Goal: Information Seeking & Learning: Learn about a topic

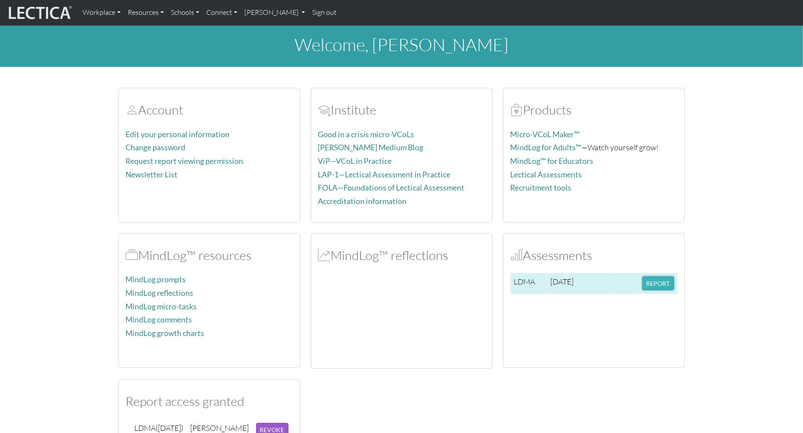
click at [660, 285] on button "REPORT" at bounding box center [657, 284] width 31 height 14
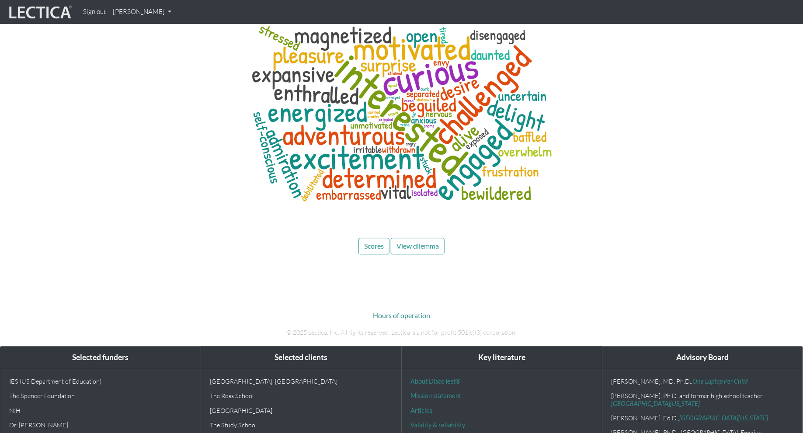
scroll to position [4123, 0]
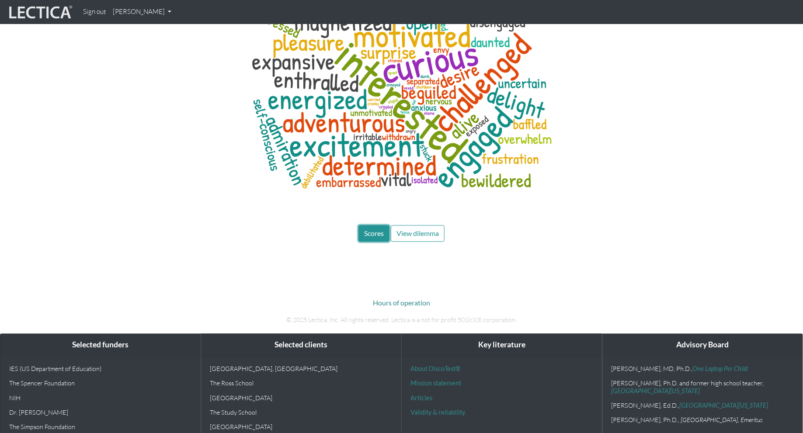
click at [381, 229] on span "Scores" at bounding box center [374, 233] width 20 height 8
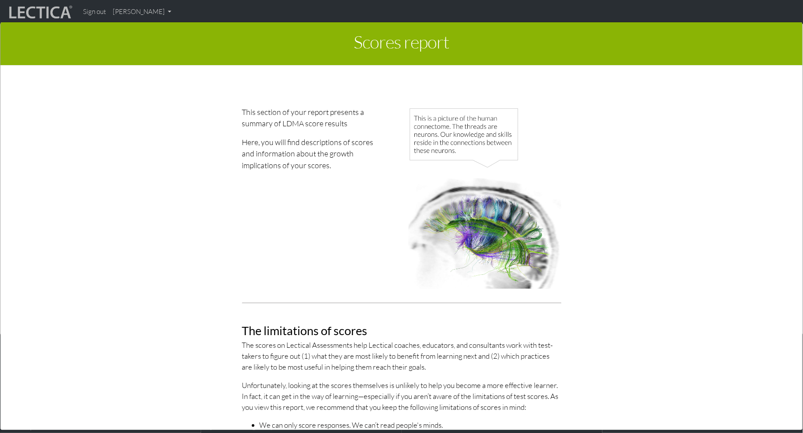
click at [381, 177] on div "This section of your report presents a summary of LDMA score results Here, you …" at bounding box center [319, 201] width 166 height 190
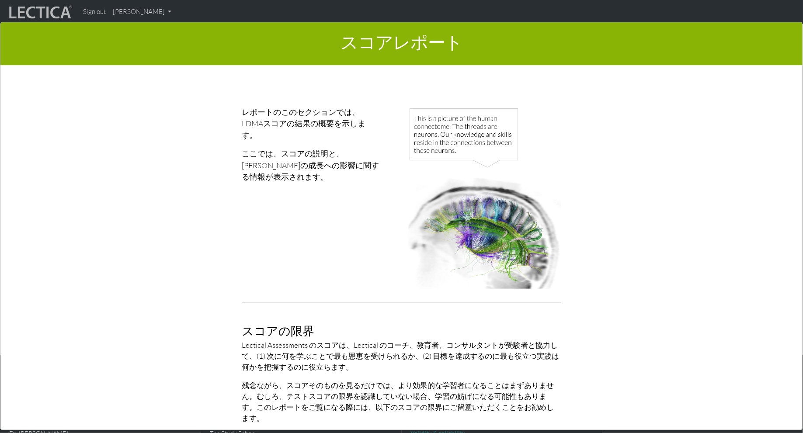
scroll to position [4186, 0]
click at [191, 212] on div "レポートのこのセクションでは、LDMAスコアの結果の概要を示します。 ここでは、スコアの説明と、スコアの成長への影響に関する情報が表示されます。 スコアの限界…" at bounding box center [402, 299] width 498 height 386
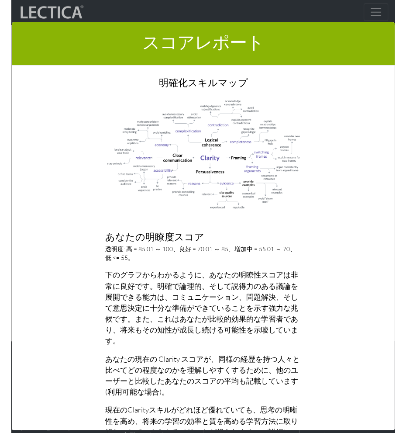
scroll to position [4249, 0]
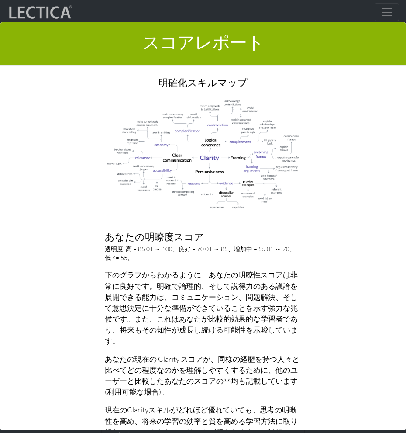
click at [247, 150] on img at bounding box center [203, 155] width 197 height 112
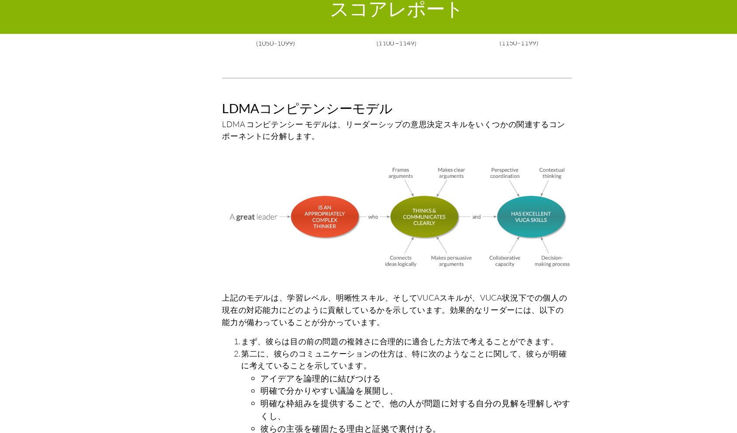
scroll to position [2529, 0]
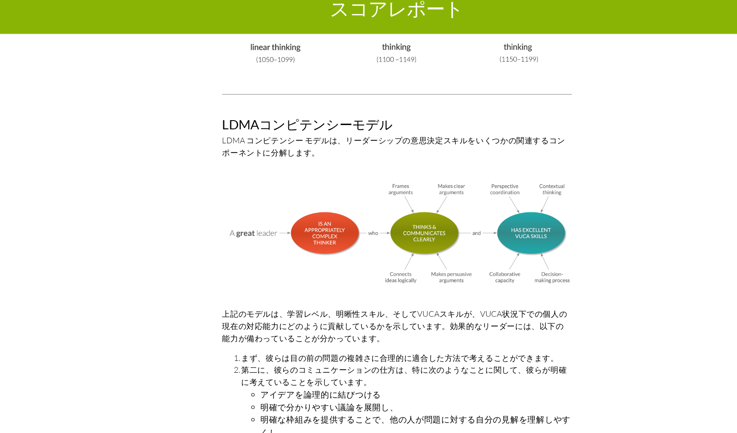
click at [302, 200] on img at bounding box center [368, 247] width 319 height 94
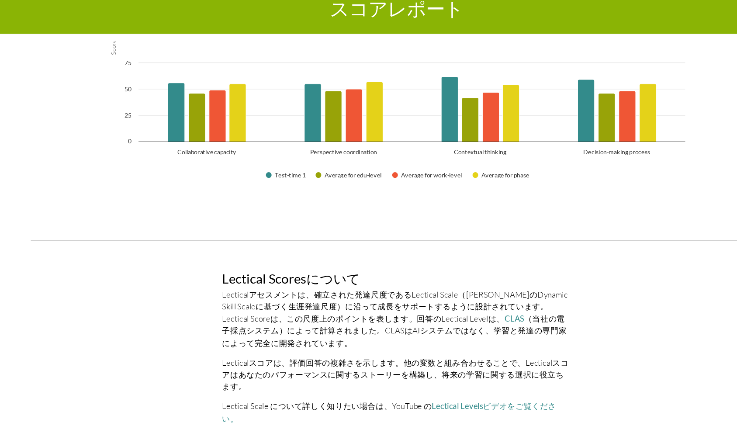
scroll to position [1443, 0]
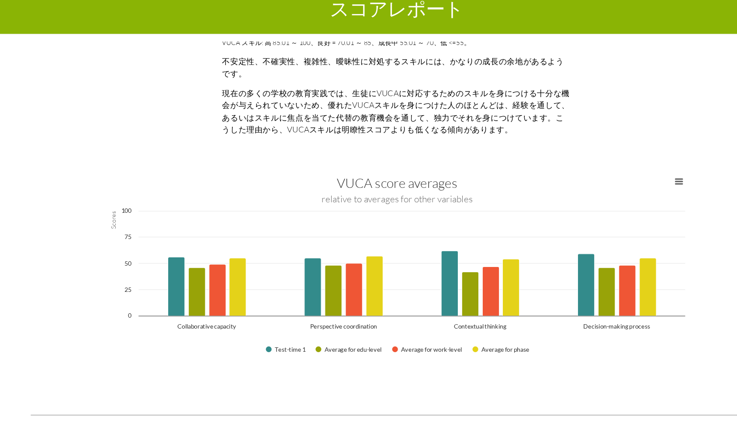
click at [56, 255] on div "レポートのこのセクションでは、LDMAスコアの結果の概要を示します。 ここでは、スコアの説明と、スコアの成長への影響に関する情報が表示されます。 スコアの限界…" at bounding box center [368, 251] width 694 height 358
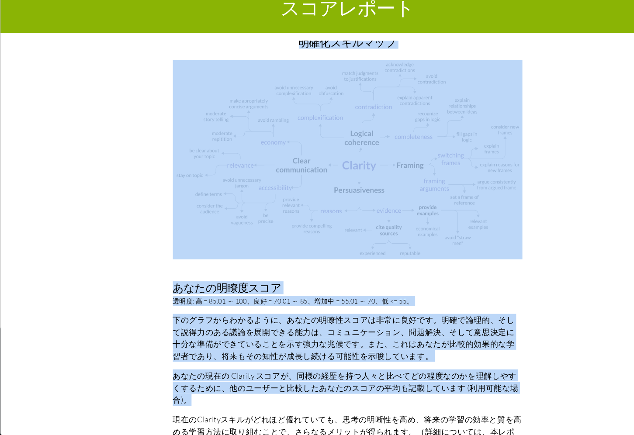
scroll to position [636, 0]
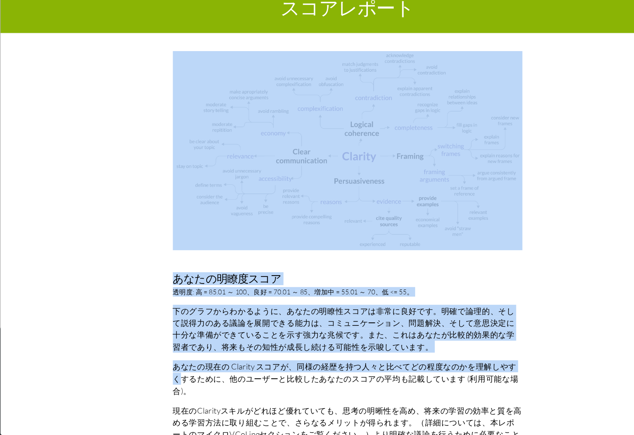
drag, startPoint x: 165, startPoint y: 378, endPoint x: 165, endPoint y: 345, distance: 33.2
click at [165, 345] on div "レポートのこのセクションでは、LDMAスコアの結果の概要を示します。 ここでは、スコアの説明と、スコアの成長への影響に関する情報が表示されます。 スコアの限界…" at bounding box center [316, 252] width 591 height 360
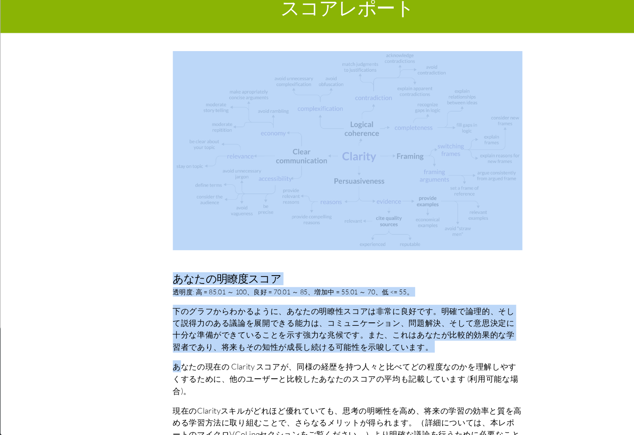
click at [228, 319] on font "下のグラフからわかるように、あなたの明瞭性スコアは非常に良好です。明確で論理的、そして説得力のある議論を展開できる能力は、コミュニケーション、問題解決、そして…" at bounding box center [314, 335] width 312 height 42
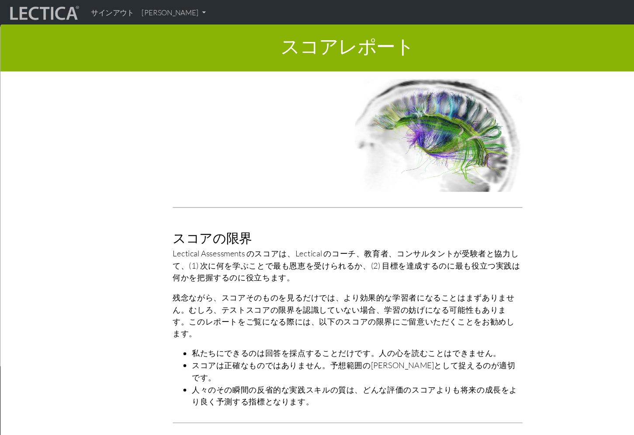
scroll to position [0, 0]
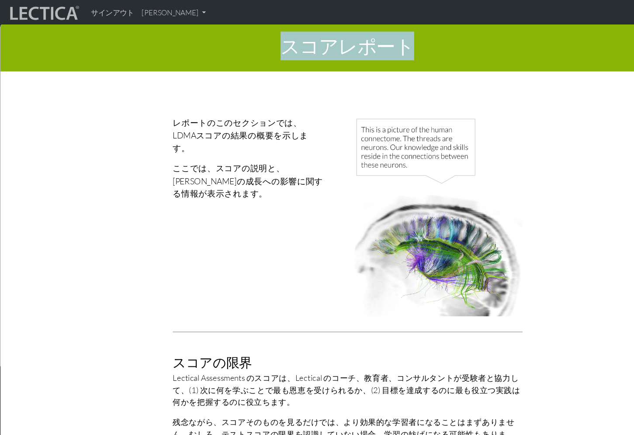
drag, startPoint x: 264, startPoint y: 45, endPoint x: 392, endPoint y: 56, distance: 128.5
click at [392, 56] on h1 "スコアレポート" at bounding box center [317, 44] width 620 height 30
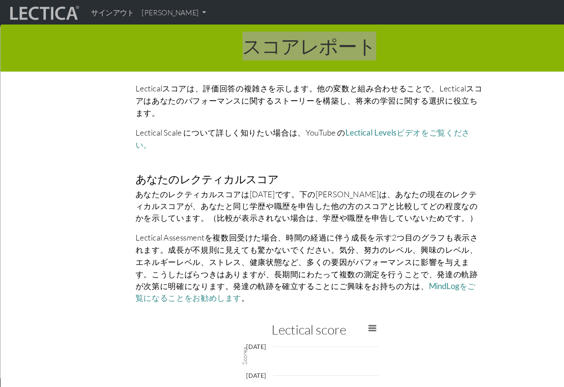
scroll to position [1887, 0]
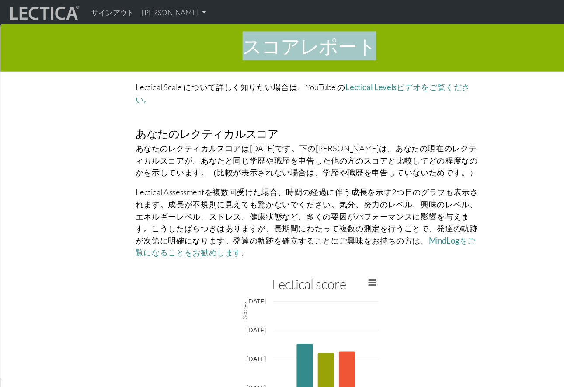
click at [235, 130] on p "あなたのレクティカルスコアは[DATE]です。下の[PERSON_NAME]は、あなたの現在のレクティカルスコアが、あなたと同じ学歴や職歴を申告した他の方のス…" at bounding box center [282, 146] width 317 height 33
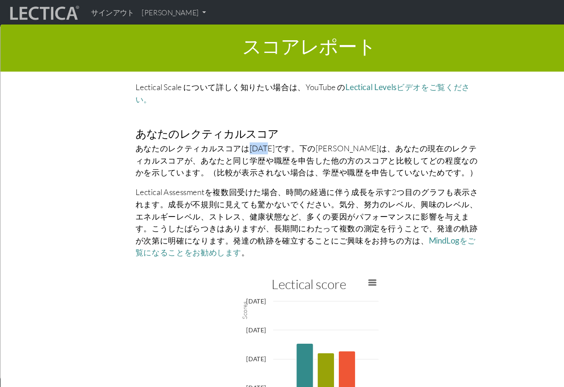
click at [235, 130] on p "あなたのレクティカルスコアは[DATE]です。下の[PERSON_NAME]は、あなたの現在のレクティカルスコアが、あなたと同じ学歴や職歴を申告した他の方のス…" at bounding box center [282, 146] width 317 height 33
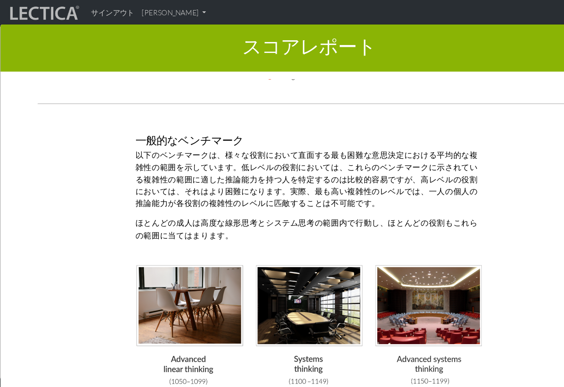
scroll to position [2225, 0]
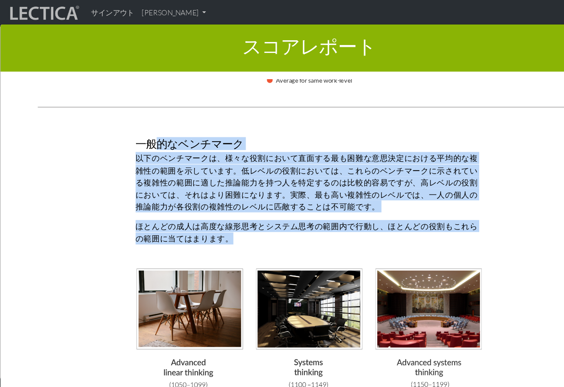
drag, startPoint x: 222, startPoint y: 182, endPoint x: 142, endPoint y: 98, distance: 115.9
click at [142, 105] on div "一般的なベンチマーク 以下のベンチマークは、様々な役割において直面する最も困難な意思決定における平均的な複雑性の範囲を示しています。低レベルの役割においては、…" at bounding box center [282, 240] width 330 height 271
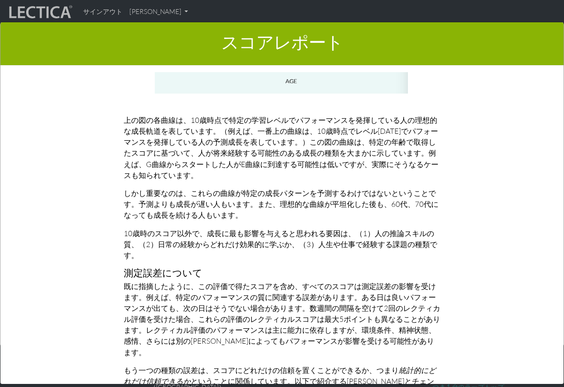
scroll to position [3602, 0]
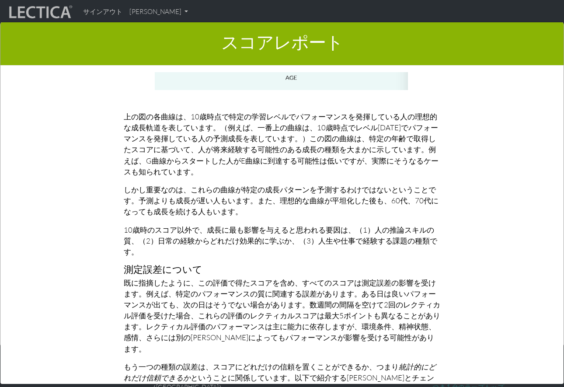
click at [132, 263] on font "測定誤差について" at bounding box center [163, 269] width 79 height 12
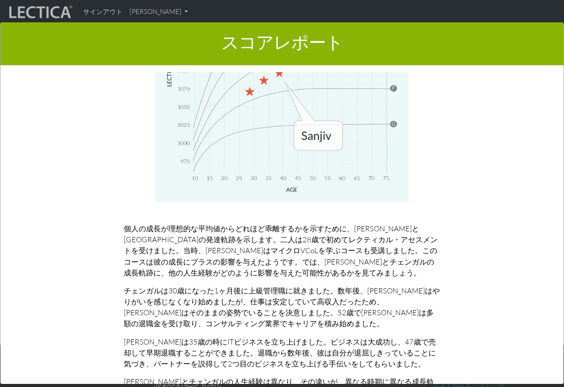
scroll to position [1, 0]
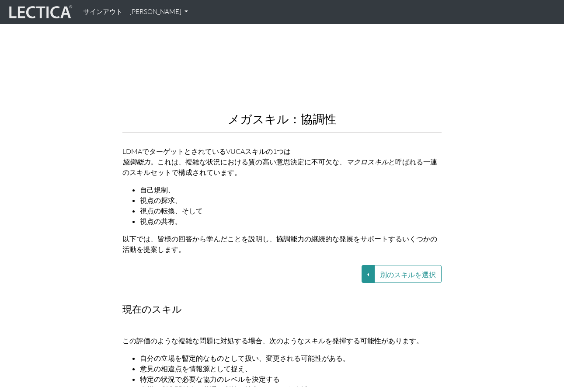
scroll to position [980, 0]
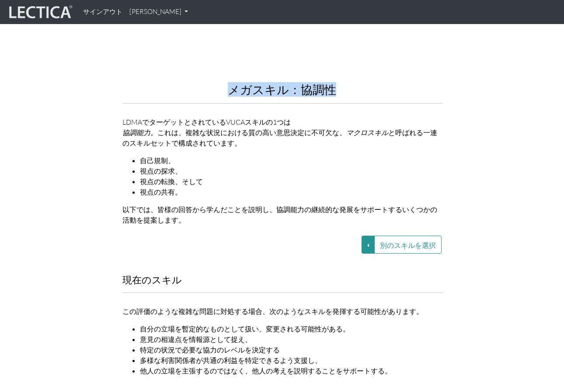
drag, startPoint x: 212, startPoint y: 73, endPoint x: 365, endPoint y: 73, distance: 153.0
click at [365, 83] on h2 "メガスキル：協調性" at bounding box center [281, 89] width 319 height 13
click at [367, 236] on button "別のスキルを選択" at bounding box center [367, 245] width 13 height 18
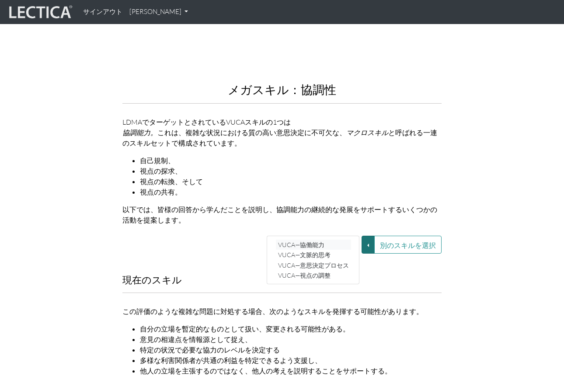
click at [319, 241] on font "VUCA—協働能力" at bounding box center [301, 244] width 46 height 7
click at [371, 236] on button "別のスキルを選択" at bounding box center [367, 245] width 13 height 18
click at [325, 251] on font "VUCA—文脈的思考" at bounding box center [304, 254] width 52 height 7
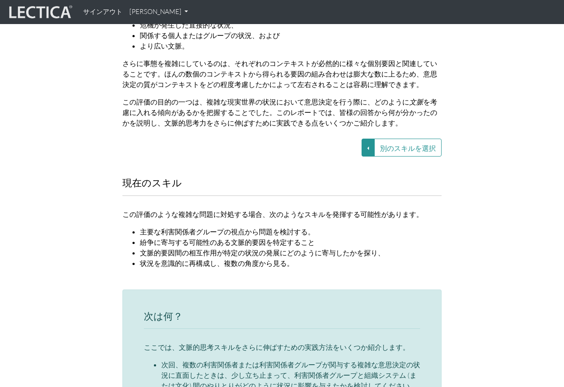
scroll to position [1142, 0]
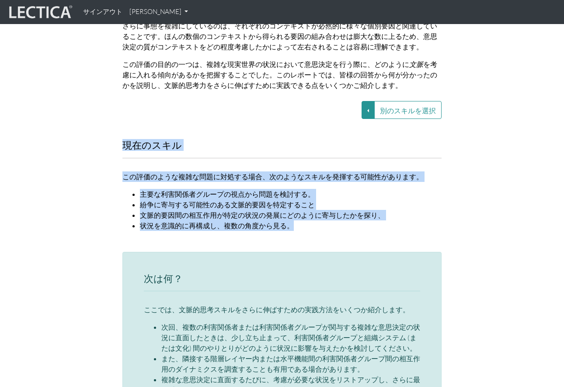
drag, startPoint x: 118, startPoint y: 129, endPoint x: 326, endPoint y: 234, distance: 232.6
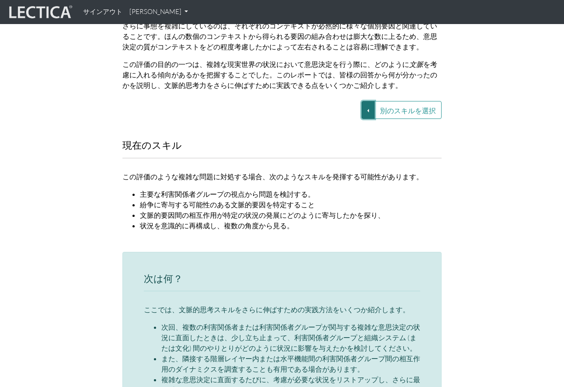
click at [371, 101] on button "別のスキルを選択" at bounding box center [367, 110] width 13 height 18
click at [317, 127] on font "VUCA—意思決定プロセス" at bounding box center [297, 130] width 71 height 7
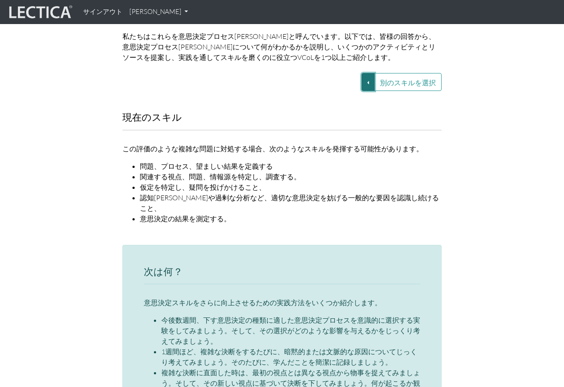
click at [371, 73] on button "別のスキルを選択" at bounding box center [367, 82] width 13 height 18
click at [313, 109] on font "VUCA—視点の調整" at bounding box center [288, 112] width 52 height 7
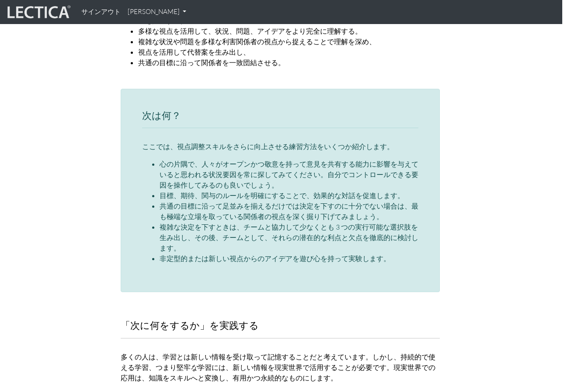
scroll to position [1301, 2]
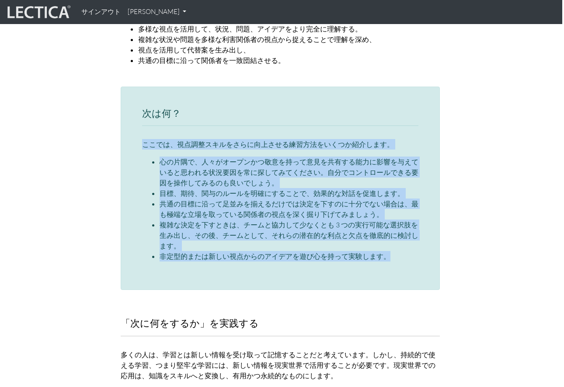
drag, startPoint x: 163, startPoint y: 96, endPoint x: 344, endPoint y: 257, distance: 242.1
click at [344, 258] on div "次は何？ ここでは、視点調整スキルをさらに向上させる練習方法をいくつか紹介します。 心の片隅で、人々がオープンかつ敬意を持って意見を共有する能力に影響を与えて…" at bounding box center [280, 189] width 319 height 204
click at [344, 257] on div "次は何？ ここでは、視点調整スキルをさらに向上させる練習方法をいくつか紹介します。 心の片隅で、人々がオープンかつ敬意を持って意見を共有する能力に影響を与えて…" at bounding box center [280, 189] width 319 height 204
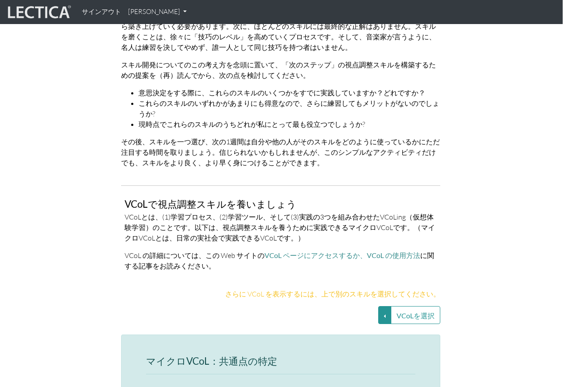
scroll to position [1725, 1]
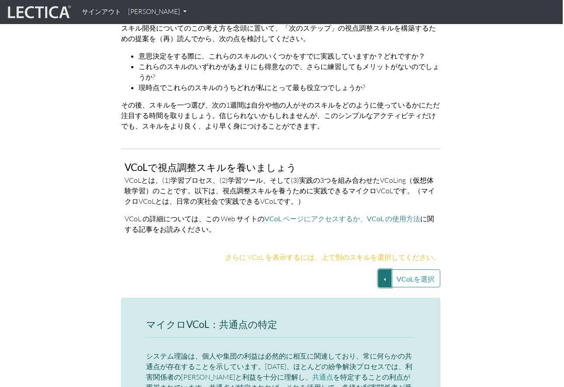
click at [387, 269] on button "VCoLを選択" at bounding box center [384, 278] width 13 height 18
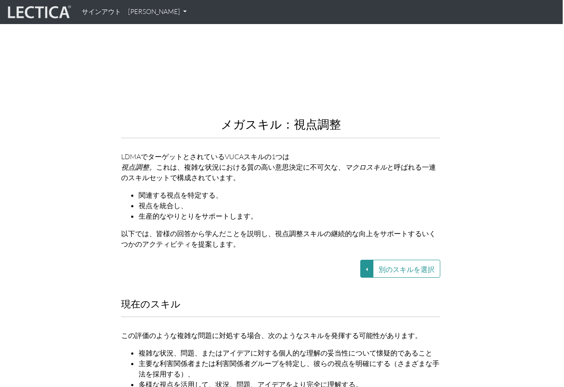
scroll to position [906, 1]
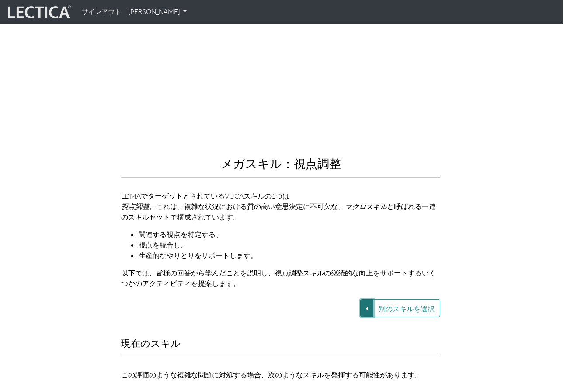
click at [363, 299] on button "別のスキルを選択" at bounding box center [366, 308] width 13 height 18
click at [323, 303] on link "VUCA—協働能力" at bounding box center [311, 308] width 75 height 10
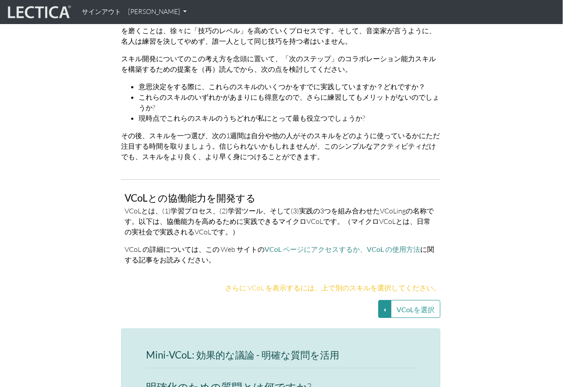
scroll to position [1692, 1]
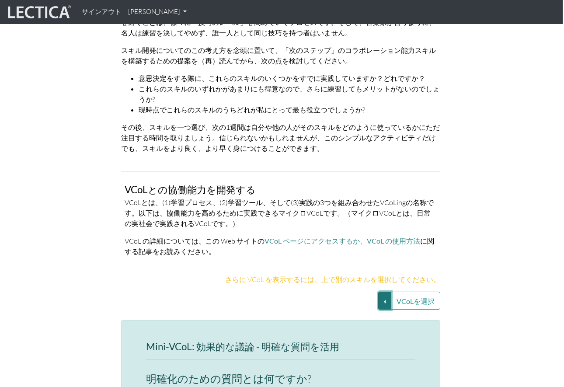
click at [384, 292] on button "VCoLを選択" at bounding box center [384, 301] width 13 height 18
click at [246, 297] on font "効果的な議論 - 明確な質問を活用する" at bounding box center [276, 300] width 103 height 7
click at [386, 292] on button "VCoLを選択" at bounding box center [384, 301] width 13 height 18
click at [351, 306] on link "確証バイアスの検出と解消" at bounding box center [313, 311] width 107 height 10
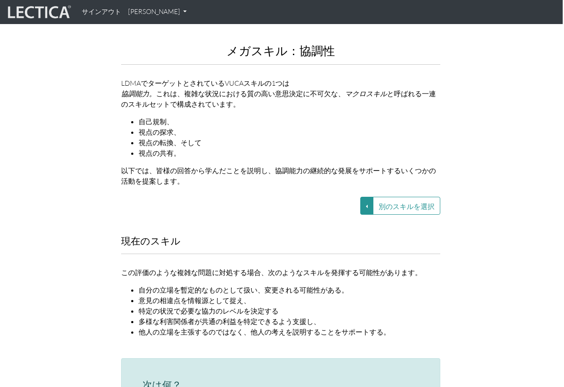
scroll to position [1007, 1]
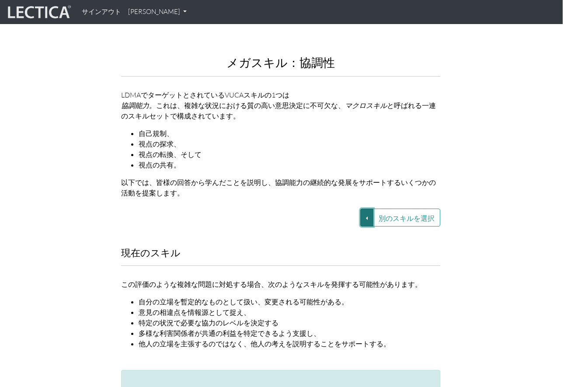
click at [369, 208] on button "別のスキルを選択" at bounding box center [366, 217] width 13 height 18
click at [335, 212] on link "VUCA—協働能力" at bounding box center [311, 217] width 75 height 10
click at [365, 208] on button "別のスキルを選択" at bounding box center [366, 217] width 13 height 18
click at [335, 222] on link "VUCA—文脈的思考" at bounding box center [311, 227] width 75 height 10
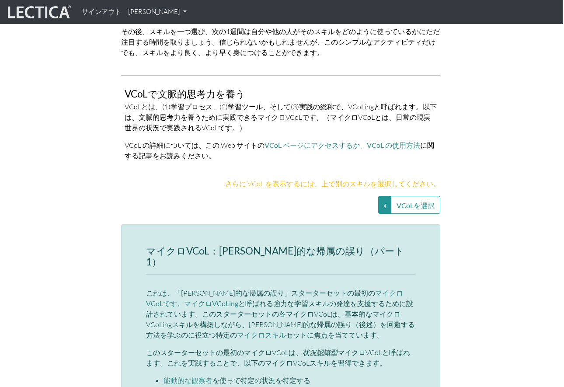
scroll to position [1823, 1]
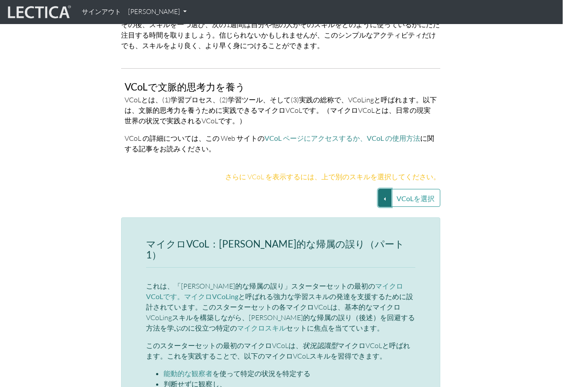
click at [388, 189] on button "VCoLを選択" at bounding box center [384, 198] width 13 height 18
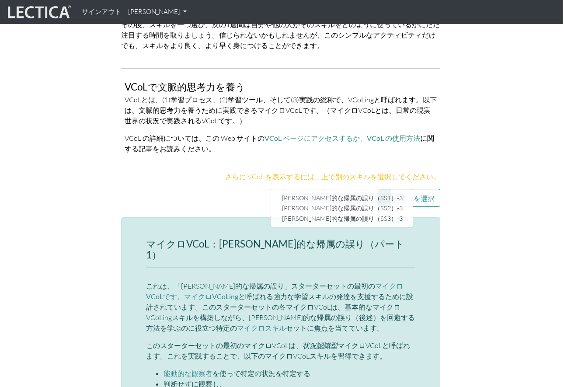
click at [363, 194] on font "[PERSON_NAME]的な帰属の誤り（SS1）-3" at bounding box center [342, 197] width 121 height 7
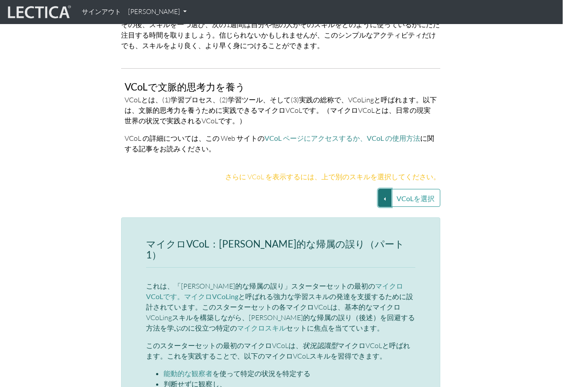
click at [391, 189] on button "VCoLを選択" at bounding box center [384, 198] width 13 height 18
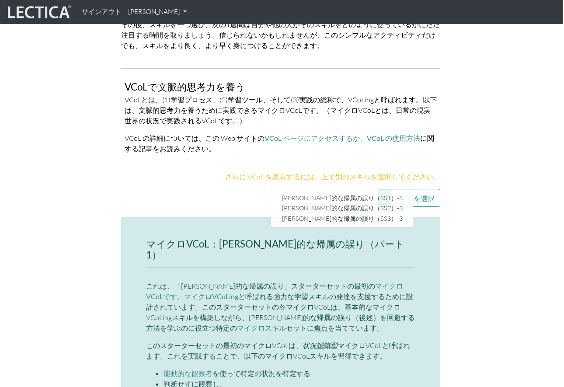
click at [361, 205] on font "[PERSON_NAME]的な帰属の誤り（SS2）-3" at bounding box center [342, 208] width 121 height 7
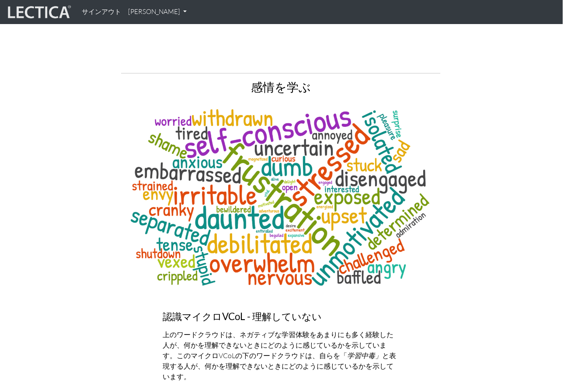
scroll to position [3231, 1]
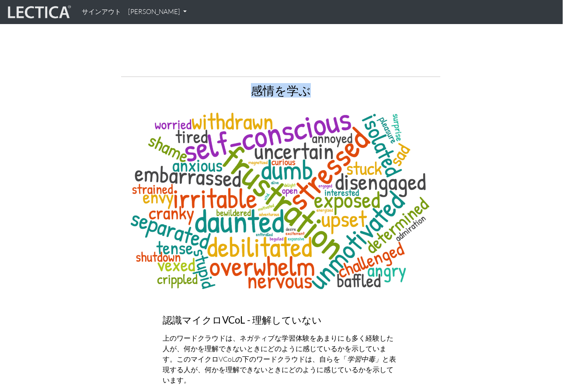
drag, startPoint x: 243, startPoint y: 44, endPoint x: 327, endPoint y: 46, distance: 84.0
click at [327, 84] on h2 "感情を学ぶ" at bounding box center [280, 90] width 319 height 13
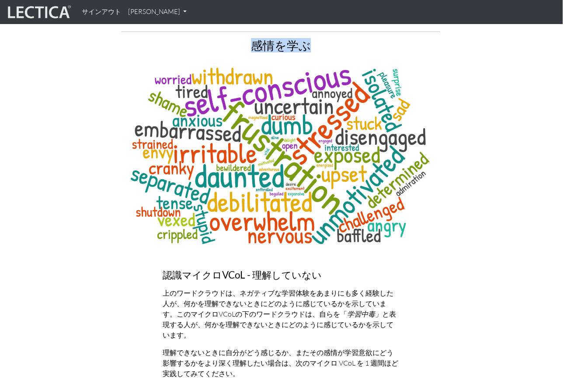
scroll to position [3293, 1]
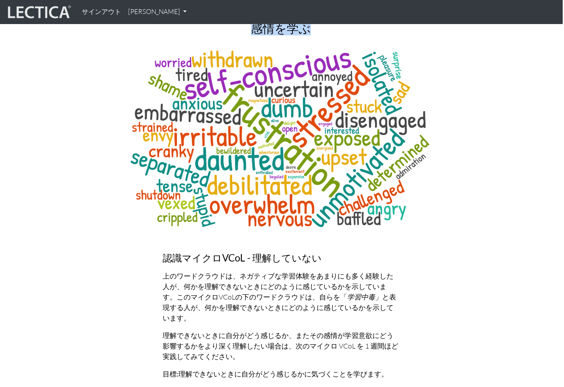
click at [322, 142] on img at bounding box center [280, 139] width 319 height 194
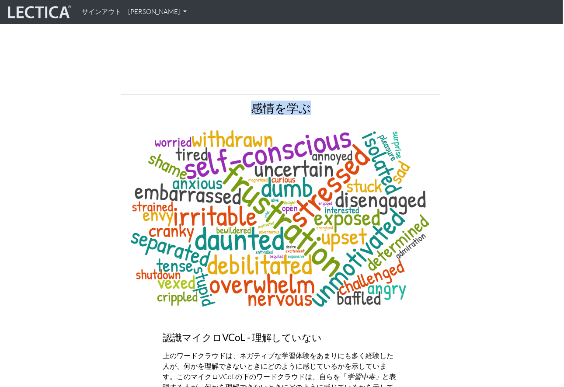
scroll to position [3213, 1]
copy font "感情を学ぶ"
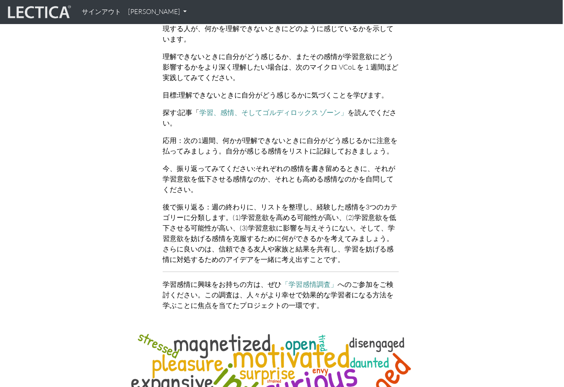
scroll to position [3552, 1]
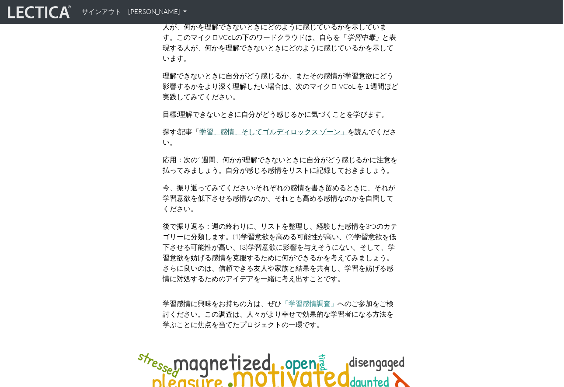
click at [282, 127] on font "学習、感情、そしてゴルディロックス ゾーン」" at bounding box center [273, 131] width 148 height 8
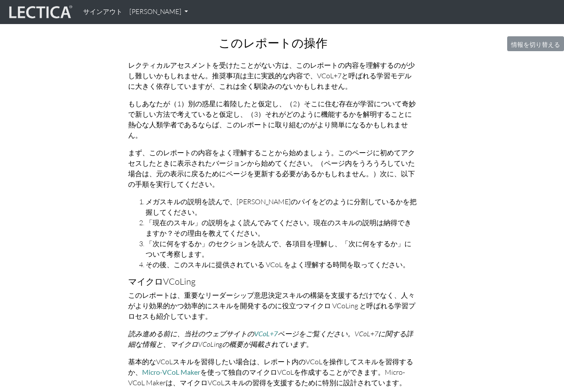
scroll to position [329, 0]
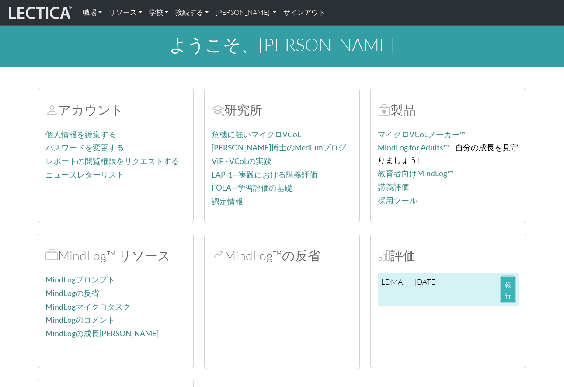
click at [503, 289] on button "報告" at bounding box center [508, 289] width 14 height 25
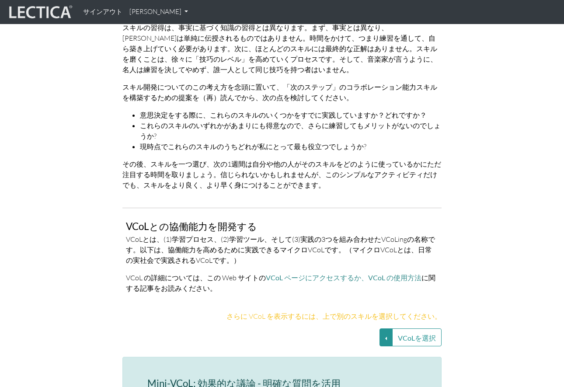
scroll to position [1649, 0]
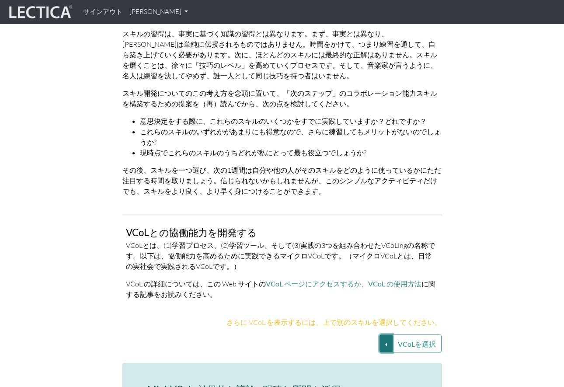
click at [383, 334] on button "VCoLを選択" at bounding box center [385, 343] width 13 height 18
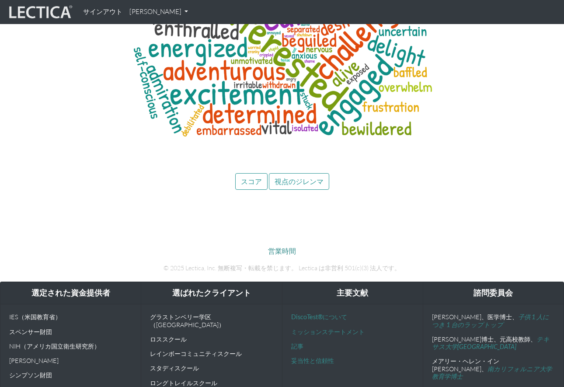
scroll to position [4212, 0]
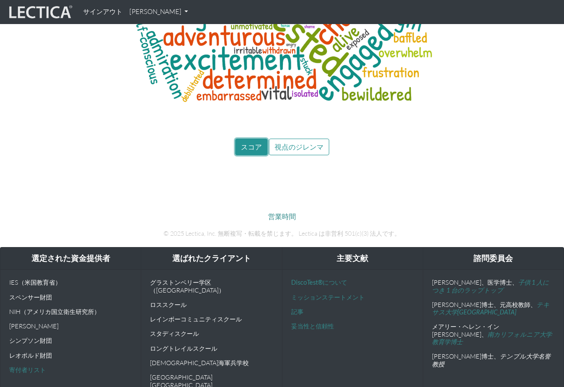
click at [251, 142] on font "スコア" at bounding box center [251, 146] width 21 height 8
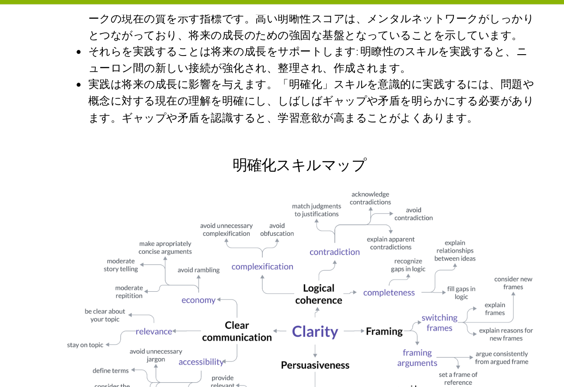
scroll to position [499, 0]
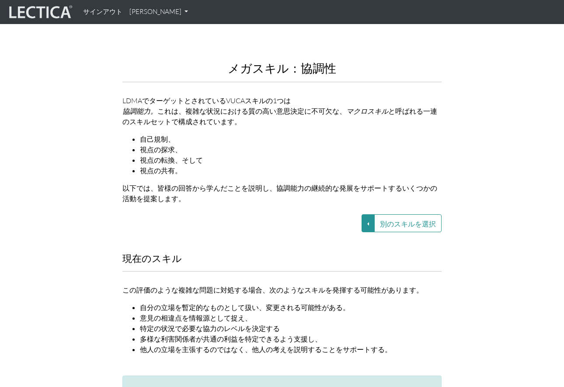
scroll to position [1043, 0]
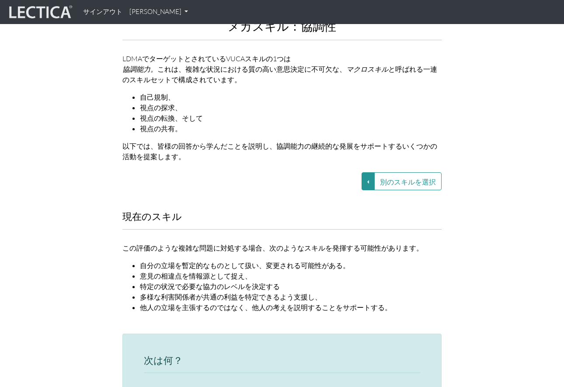
click at [368, 172] on button "別のスキルを選択" at bounding box center [367, 181] width 13 height 18
click at [294, 187] on font "VUCA—文脈的思考" at bounding box center [288, 190] width 52 height 7
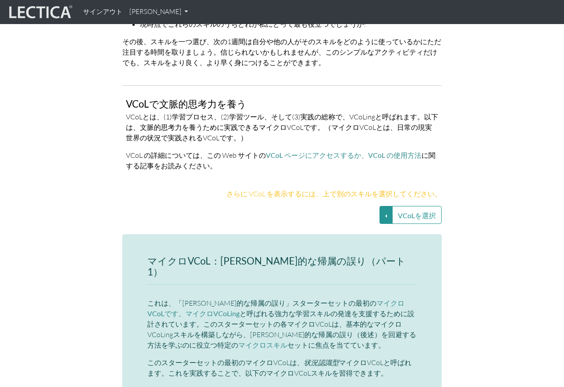
scroll to position [1808, 0]
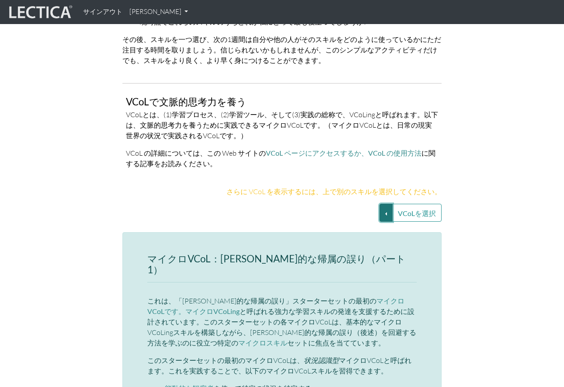
click at [385, 204] on button "VCoLを選択" at bounding box center [385, 213] width 13 height 18
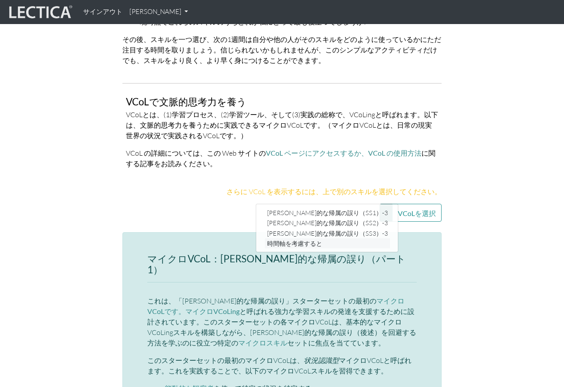
click at [316, 240] on font "時間軸を考慮すると" at bounding box center [294, 243] width 55 height 7
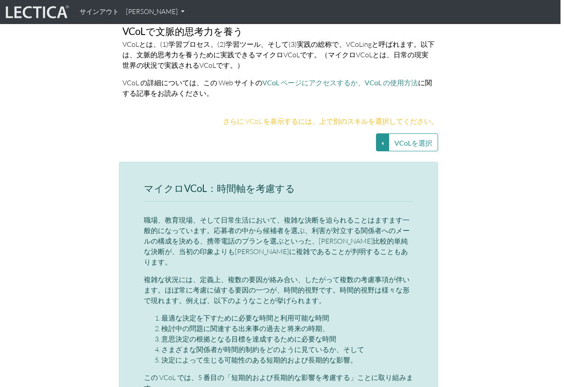
scroll to position [1867, 3]
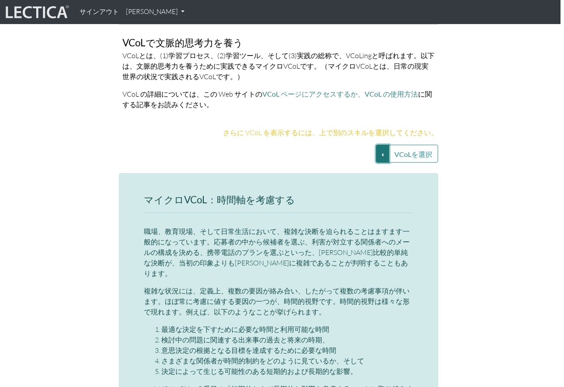
click at [385, 145] on button "VCoLを選択" at bounding box center [382, 154] width 13 height 18
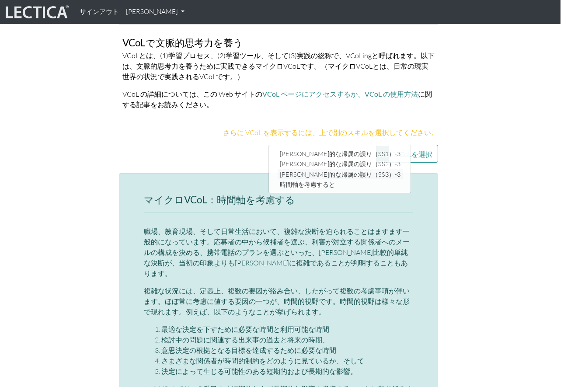
click at [361, 170] on font "[PERSON_NAME]的な帰属の誤り（SS3）-3" at bounding box center [340, 173] width 121 height 7
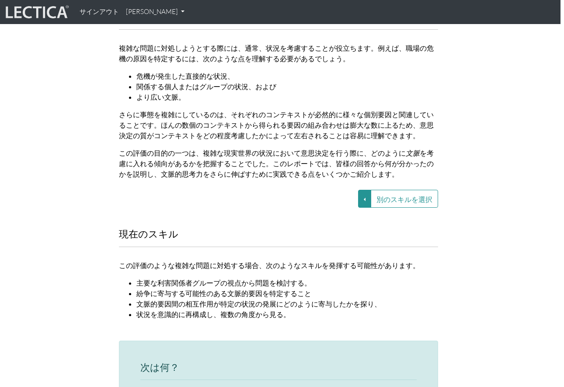
scroll to position [1052, 3]
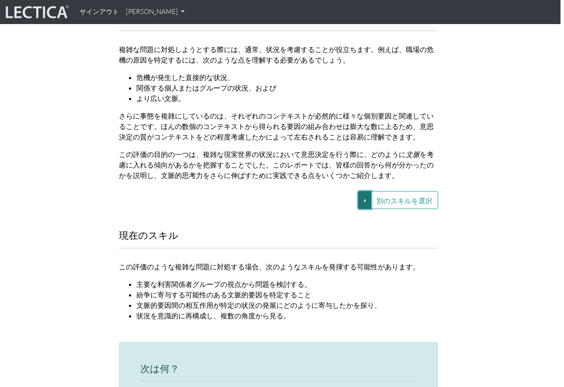
click at [360, 194] on button "別のスキルを選択" at bounding box center [364, 200] width 13 height 18
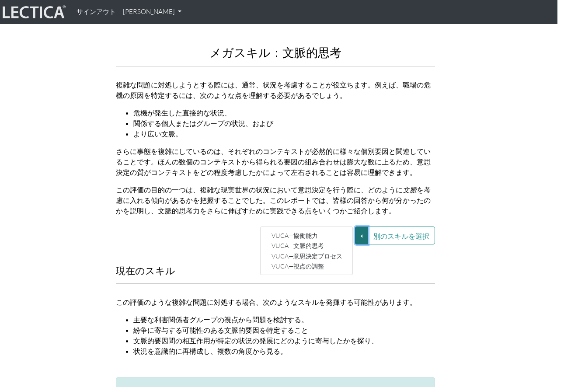
scroll to position [991, 7]
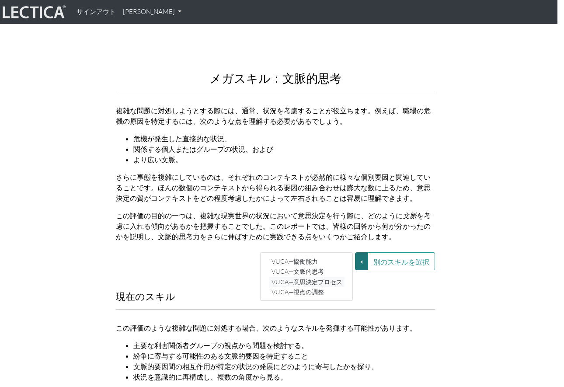
click at [303, 278] on font "VUCA—意思決定プロセス" at bounding box center [306, 281] width 71 height 7
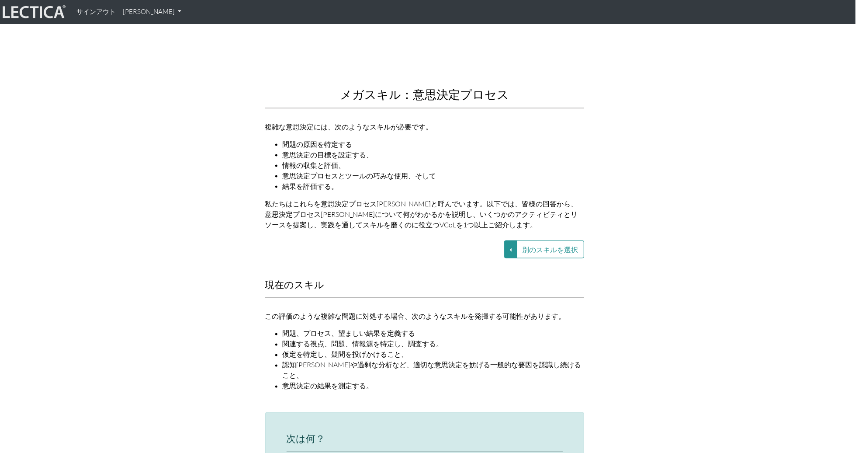
scroll to position [968, 7]
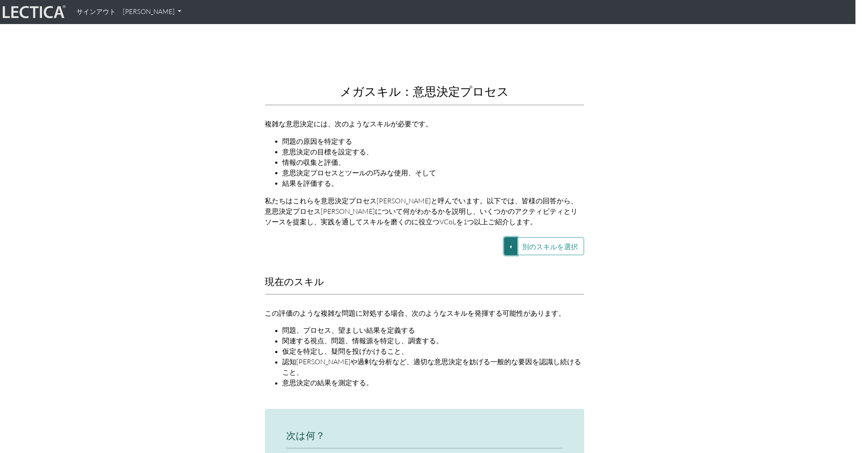
click at [506, 237] on button "別のスキルを選択" at bounding box center [510, 246] width 13 height 18
click at [467, 253] on font "VUCA—文脈的思考" at bounding box center [447, 256] width 52 height 7
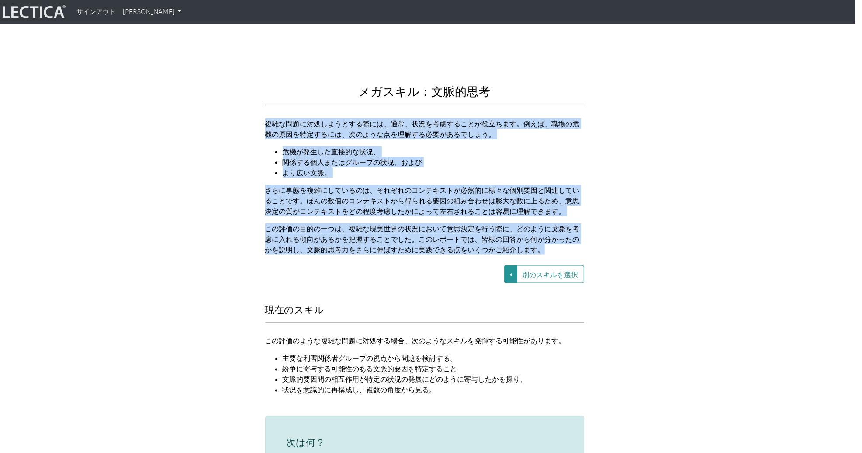
drag, startPoint x: 302, startPoint y: 97, endPoint x: 412, endPoint y: 250, distance: 188.8
click at [412, 250] on div "メガスキル：文脈的思考 複雑な問題に対処しようとする際には、通常、状況を考慮することが役立ちます。例えば、職場の危機の原因を特定するには、次のような点を理解す…" at bounding box center [425, 53] width 332 height 417
drag, startPoint x: 262, startPoint y: 110, endPoint x: 382, endPoint y: 245, distance: 180.5
click at [383, 245] on div "メガスキル：文脈的思考 複雑な問題に対処しようとする際には、通常、状況を考慮することが役立ちます。例えば、職場の危機の原因を特定するには、次のような点を理解す…" at bounding box center [425, 53] width 332 height 417
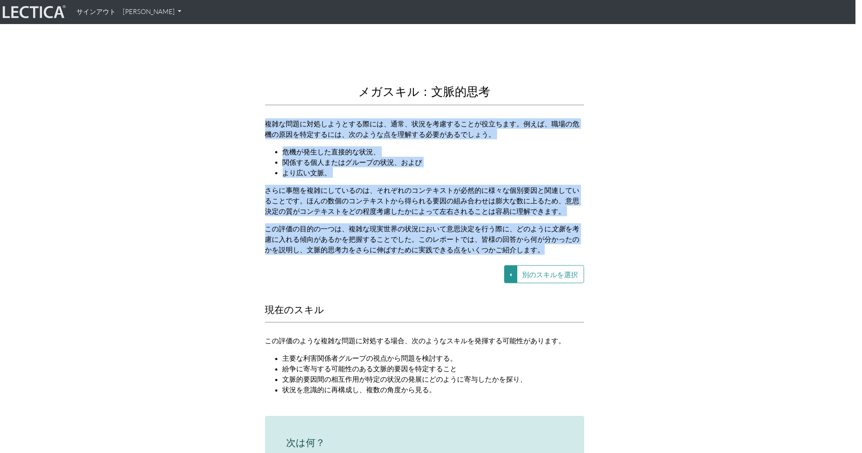
click at [382, 245] on div "メガスキル：文脈的思考 複雑な問題に対処しようとする際には、通常、状況を考慮することが役立ちます。例えば、職場の危機の原因を特定するには、次のような点を理解す…" at bounding box center [425, 53] width 332 height 417
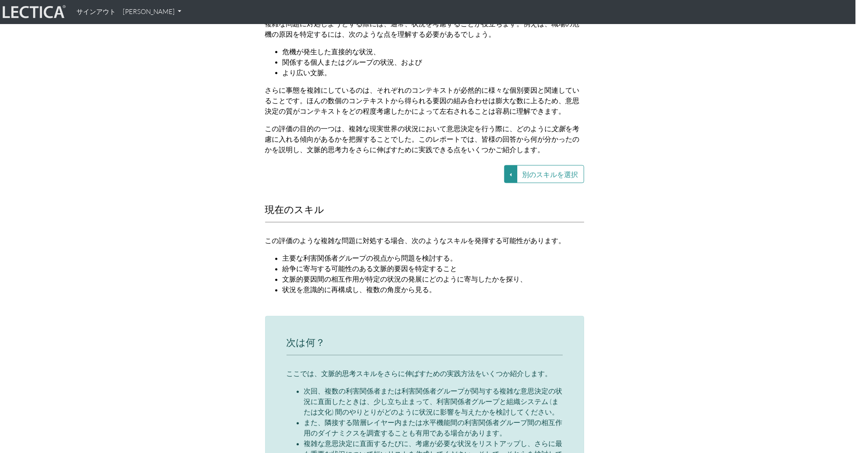
scroll to position [1070, 7]
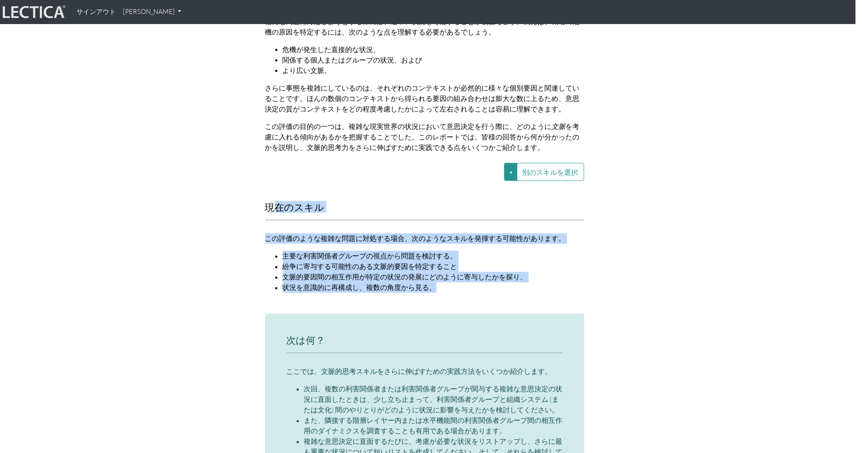
drag, startPoint x: 279, startPoint y: 194, endPoint x: 439, endPoint y: 272, distance: 177.9
click at [439, 272] on div "現在のスキル この評価のような複雑な問題に対処する場合、次のようなスキルを発揮する可能性があります。 主要な利害関係者グループの視点から問題を検討する。 紛争…" at bounding box center [425, 252] width 332 height 101
click at [439, 282] on li "状況を意識的に再構成し、複数の角度から見る。" at bounding box center [434, 287] width 302 height 10
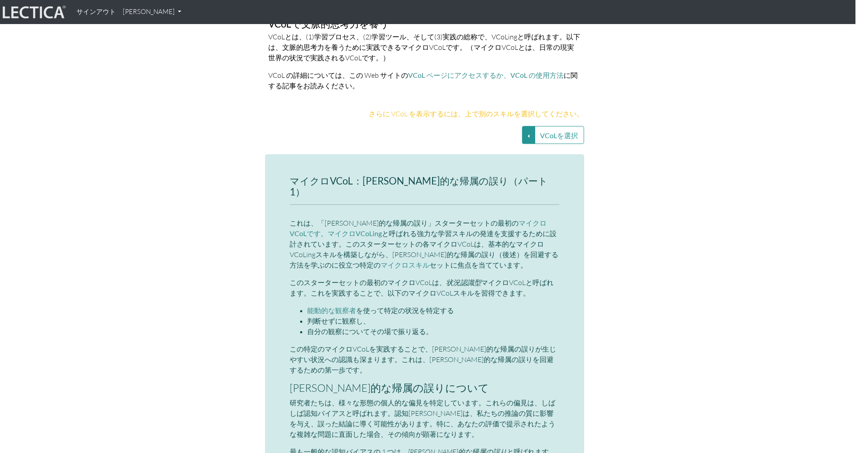
scroll to position [1898, 7]
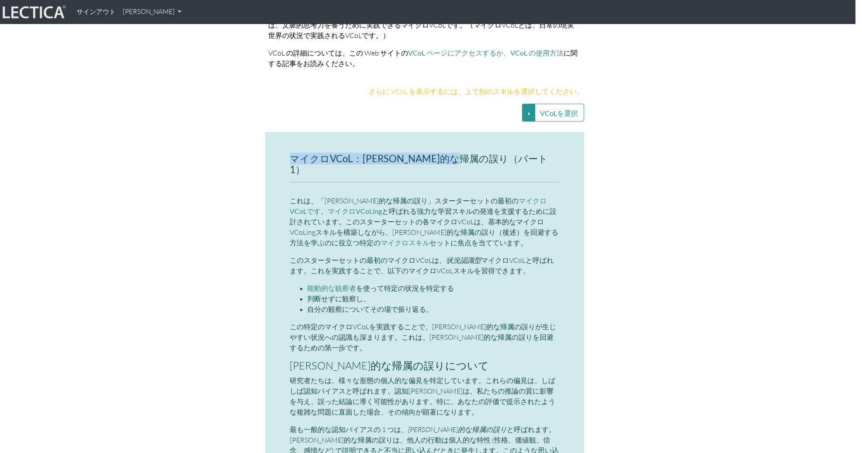
drag, startPoint x: 283, startPoint y: 139, endPoint x: 539, endPoint y: 139, distance: 256.1
click at [433, 196] on font "これは、「[PERSON_NAME]的な帰属の誤り」スターターセットの" at bounding box center [394, 200] width 208 height 9
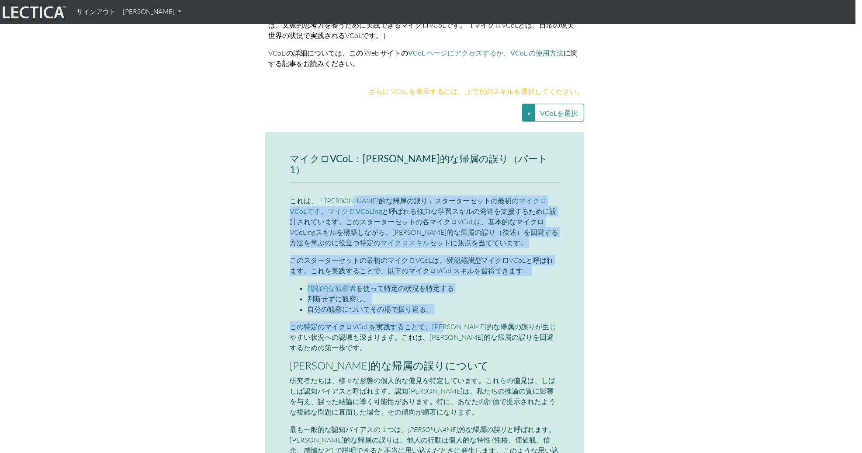
drag, startPoint x: 372, startPoint y: 173, endPoint x: 454, endPoint y: 304, distance: 154.9
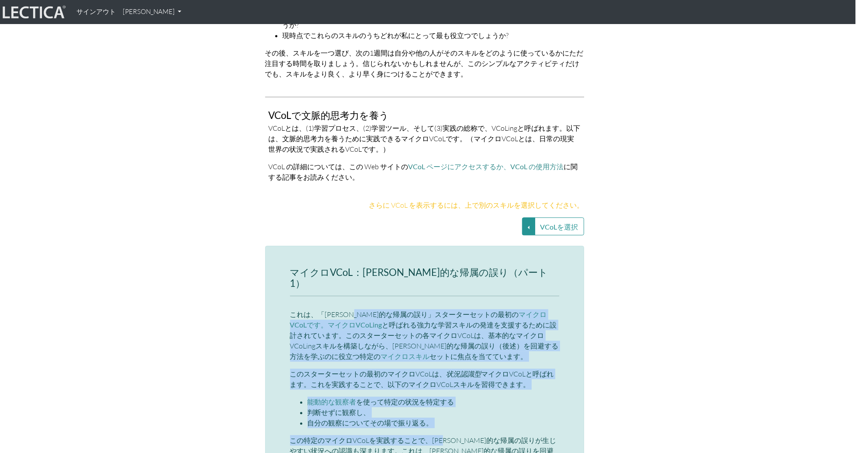
scroll to position [1777, 7]
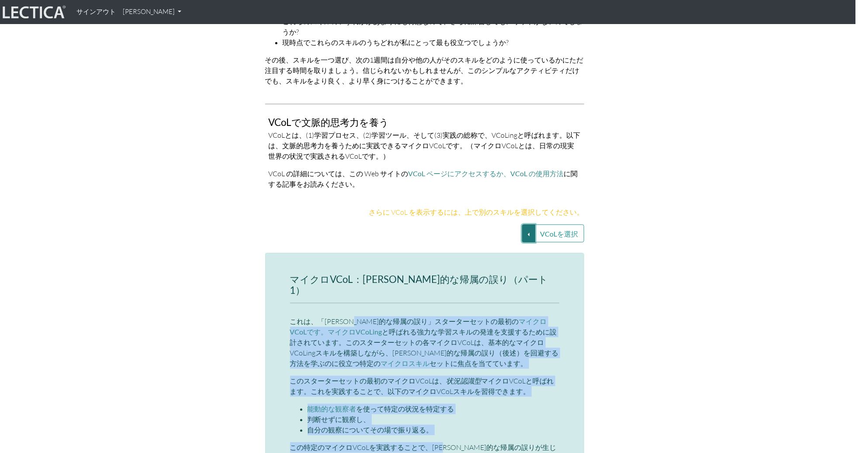
click at [524, 224] on button "VCoLを選択" at bounding box center [528, 233] width 13 height 18
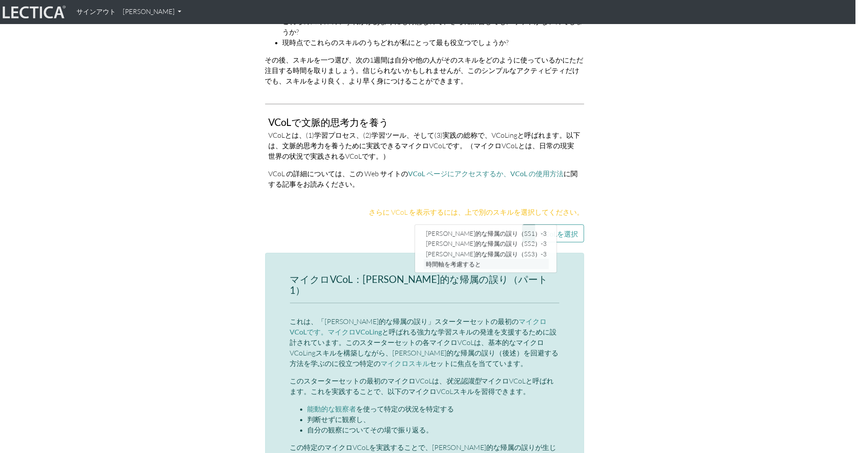
click at [475, 260] on font "時間軸を考慮すると" at bounding box center [453, 263] width 55 height 7
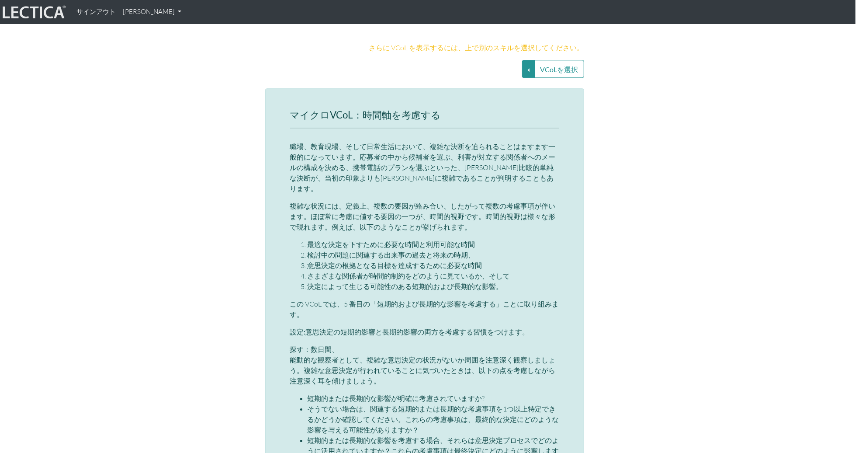
scroll to position [1972, 7]
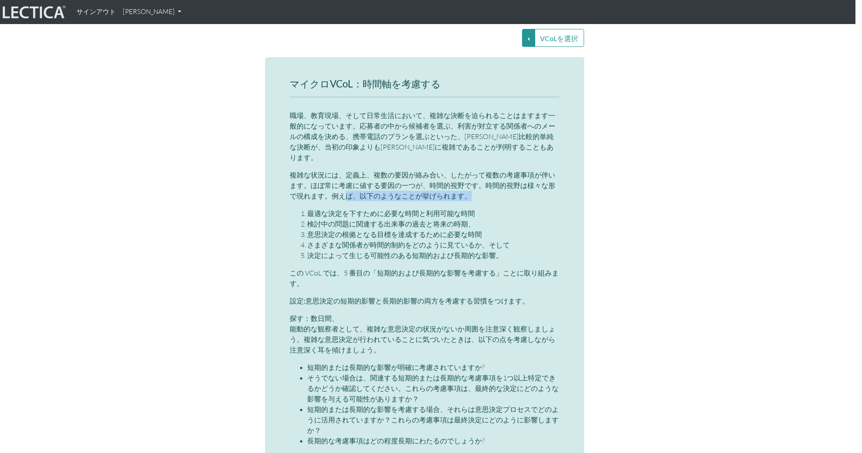
drag, startPoint x: 342, startPoint y: 171, endPoint x: 525, endPoint y: 173, distance: 183.1
click at [525, 173] on p "複雑な状況には、定義上、複数の要因が絡み合い、したがって複数の考慮事項が伴います。ほぼ常に考慮に値する要因の一つが、時間的視野です。時間的視野は様々な形で現れ…" at bounding box center [424, 185] width 269 height 31
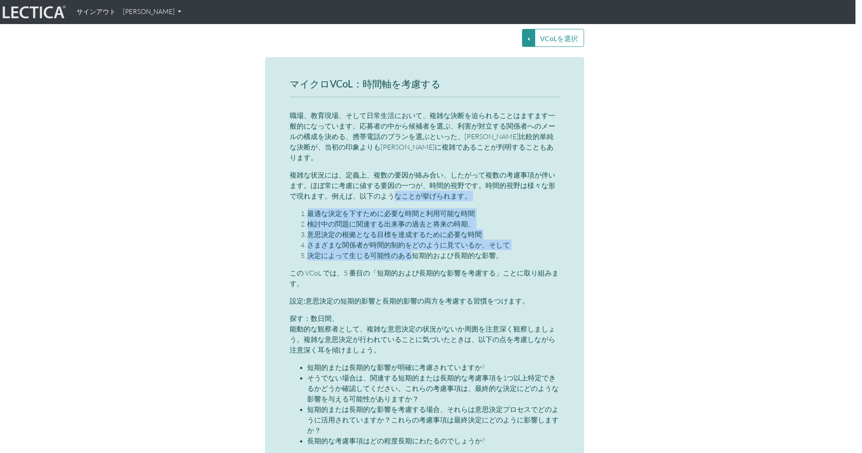
drag, startPoint x: 392, startPoint y: 174, endPoint x: 415, endPoint y: 235, distance: 65.4
click at [415, 235] on div "マイクロVCoL：時間軸を考慮する 職場、教育現場、そして日常生活において、複雑な決断を迫られることはますます一般的になっています。応募者の中から候補者を選ぶ…" at bounding box center [424, 406] width 269 height 654
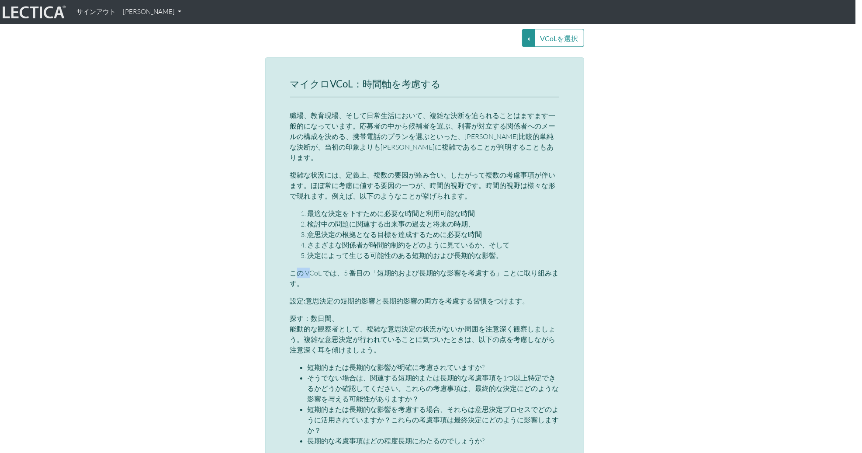
drag, startPoint x: 298, startPoint y: 245, endPoint x: 310, endPoint y: 245, distance: 11.8
click at [310, 268] on font "この VCoL では、5 番目の「短期的および長期的な影響を考慮する」ことに取り組みます。" at bounding box center [424, 277] width 269 height 19
drag, startPoint x: 345, startPoint y: 246, endPoint x: 483, endPoint y: 263, distance: 139.5
click at [483, 263] on div "マイクロVCoL：時間軸を考慮する 職場、教育現場、そして日常生活において、複雑な決断を迫られることはますます一般的になっています。応募者の中から候補者を選ぶ…" at bounding box center [424, 406] width 269 height 654
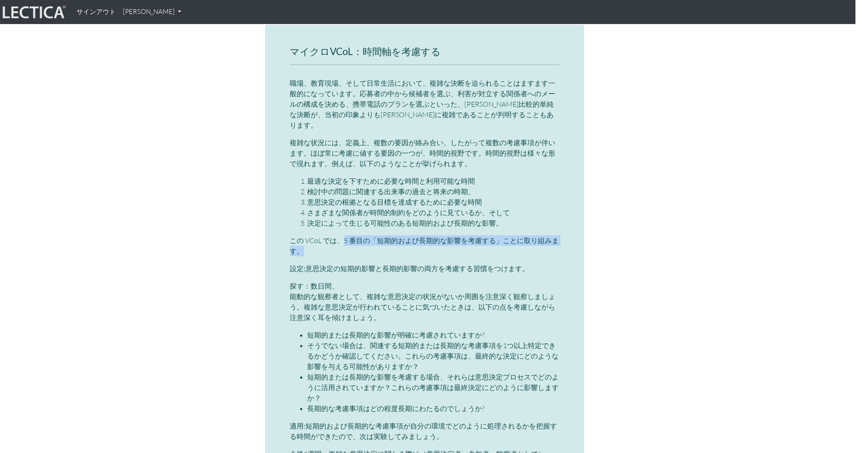
scroll to position [2016, 7]
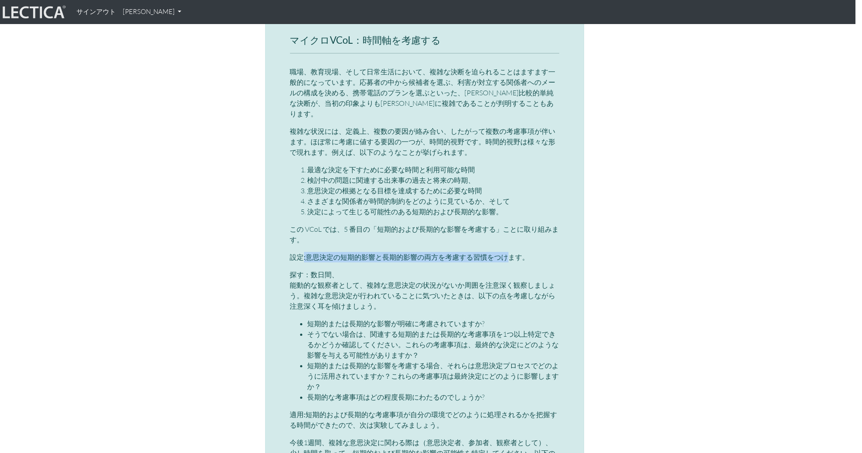
drag, startPoint x: 302, startPoint y: 226, endPoint x: 508, endPoint y: 228, distance: 205.9
click at [509, 252] on p "設定: 意思決定の短期的影響と長期的影響の両方を考慮する習慣をつけます。" at bounding box center [424, 257] width 269 height 10
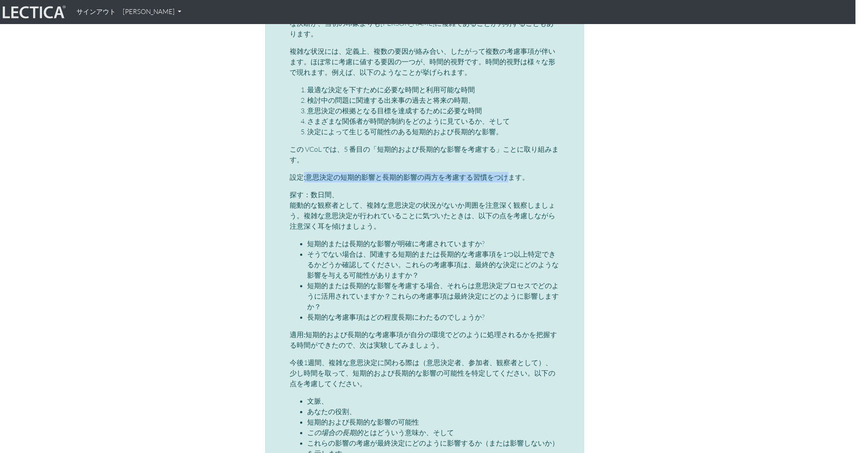
scroll to position [2101, 7]
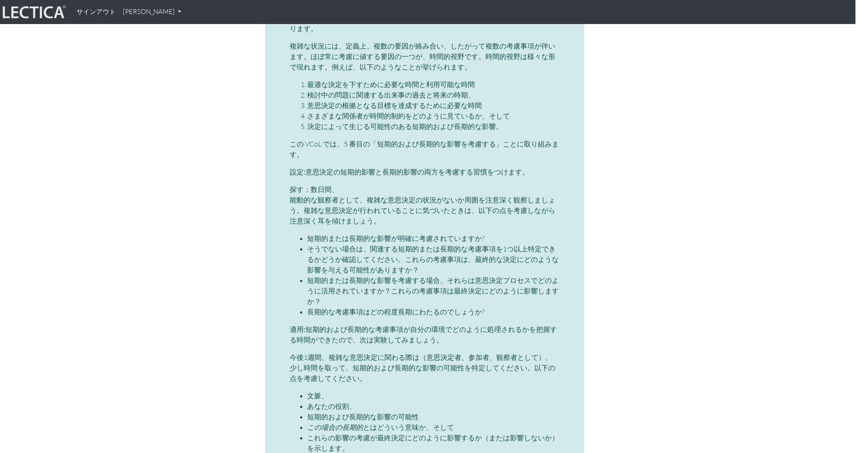
click at [316, 184] on p "探す： 数日間、 能動的な観察者として、複雑な意思決定の状況がないか周囲を注意深く観察しましょう。複雑な意思決定が行われていることに気づいたときは、以下の点を…" at bounding box center [424, 205] width 269 height 42
drag, startPoint x: 311, startPoint y: 163, endPoint x: 354, endPoint y: 167, distance: 43.4
click at [354, 184] on p "探す： 数日間、 能動的な観察者として、複雑な意思決定の状況がないか周囲を注意深く観察しましょう。複雑な意思決定が行われていることに気づいたときは、以下の点を…" at bounding box center [424, 205] width 269 height 42
click at [374, 195] on font "能動的な観察者として、複雑な意思決定の状況がないか周囲を注意深く観察しましょう。複雑な意思決定が行われていることに気づいたときは、以下の点を考慮しながら注意深…" at bounding box center [423, 210] width 266 height 30
drag, startPoint x: 387, startPoint y: 174, endPoint x: 503, endPoint y: 181, distance: 116.1
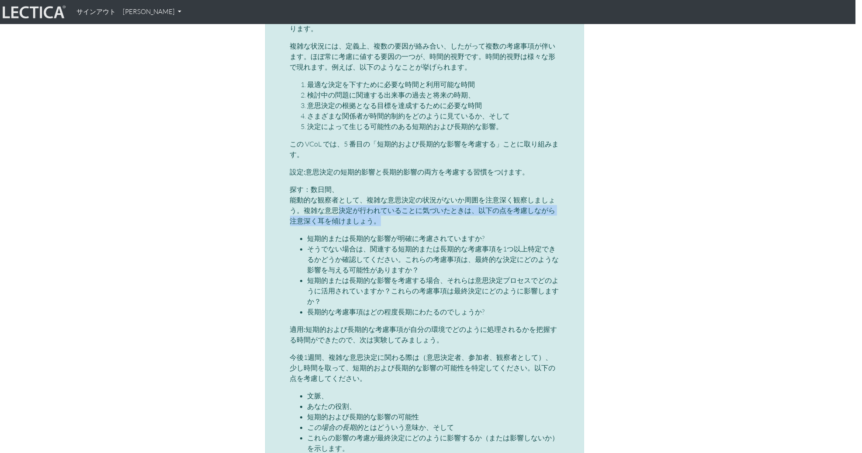
click at [503, 184] on p "探す： 数日間、 能動的な観察者として、複雑な意思決定の状況がないか周囲を注意深く観察しましょう。複雑な意思決定が行われていることに気づいたときは、以下の点を…" at bounding box center [424, 205] width 269 height 42
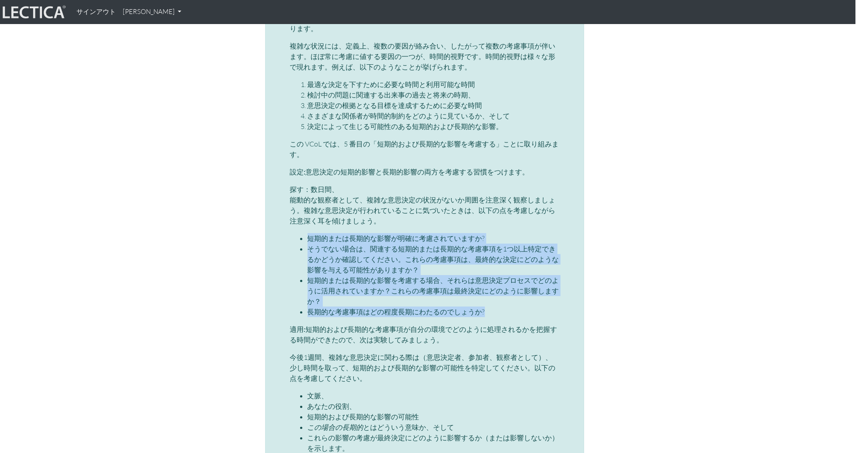
drag, startPoint x: 318, startPoint y: 196, endPoint x: 496, endPoint y: 275, distance: 194.7
click at [496, 275] on div "マイクロVCoL：時間軸を考慮する 職場、教育現場、そして日常生活において、複雑な決断を迫られることはますます一般的になっています。応募者の中から候補者を選ぶ…" at bounding box center [424, 277] width 269 height 654
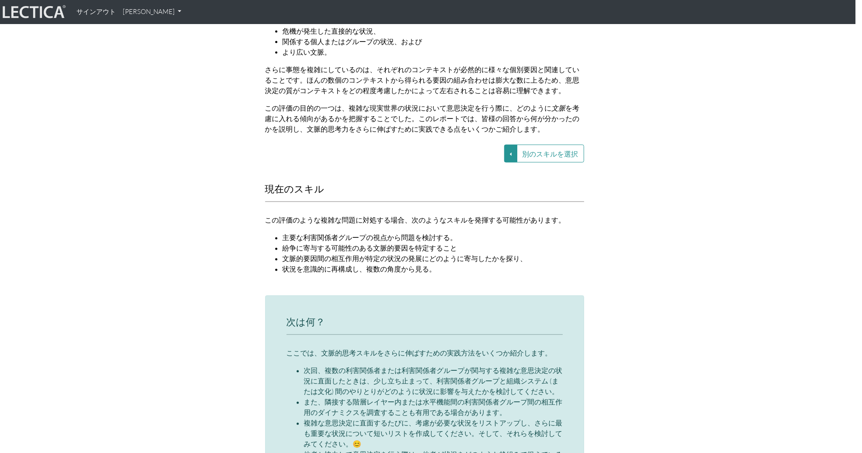
scroll to position [1148, 7]
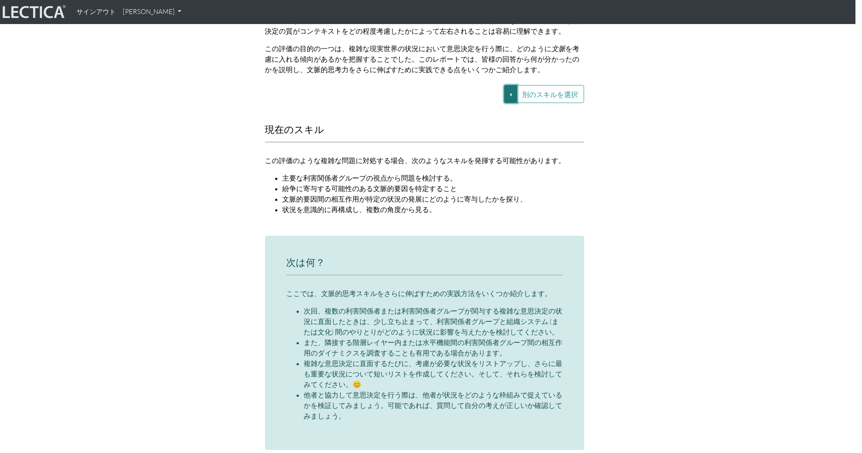
click at [517, 87] on button "別のスキルを選択" at bounding box center [510, 94] width 13 height 18
click at [486, 120] on link "VUCA—視点の調整" at bounding box center [456, 125] width 75 height 10
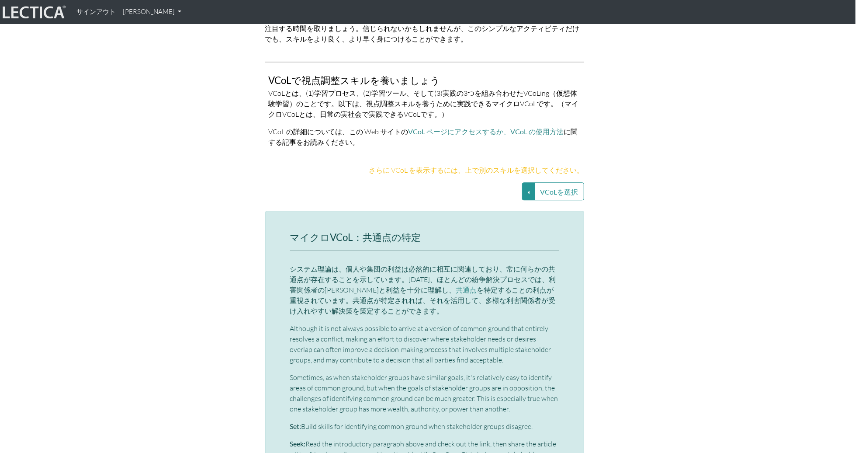
scroll to position [1822, 7]
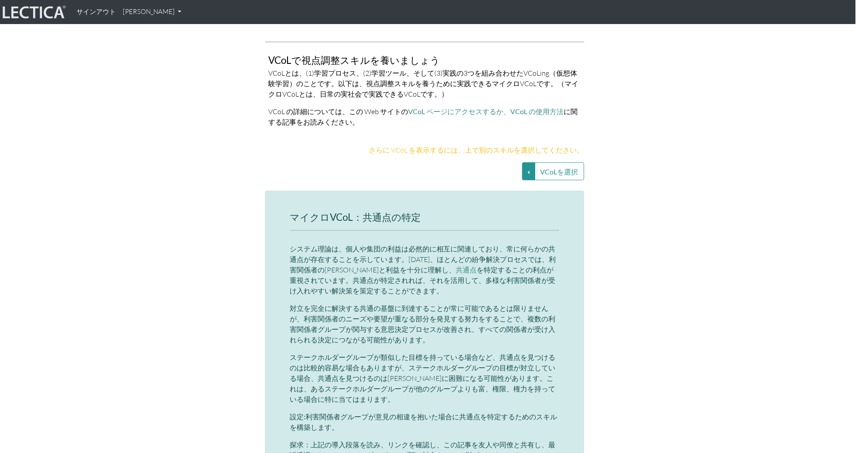
click at [522, 162] on div "VCoLを選択 Identifying common ground Anticipating stakeholder reactions Bringing s…" at bounding box center [425, 171] width 332 height 18
click at [527, 162] on button "VCoLを選択" at bounding box center [528, 171] width 13 height 18
click at [459, 188] on font "利害関係者の連携" at bounding box center [437, 191] width 49 height 7
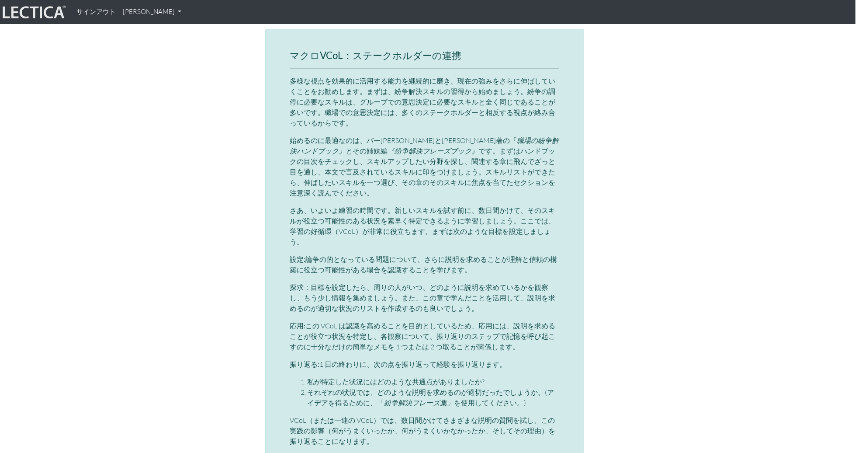
scroll to position [1985, 7]
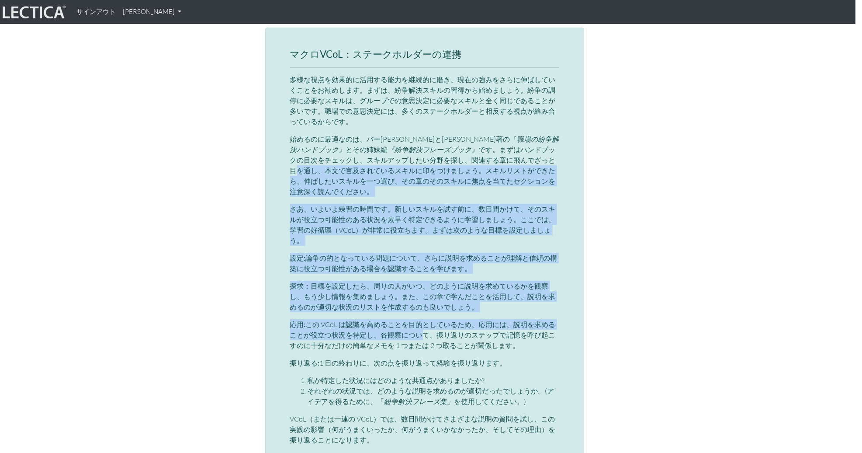
drag, startPoint x: 319, startPoint y: 145, endPoint x: 424, endPoint y: 311, distance: 196.7
click at [424, 311] on div "マクロVCoL：ステークホルダーの連携 多様な視点を効果的に活用する能力を継続的に磨き、現在の強みをさらに伸ばしていくことをお勧めします。まずは、紛争解決スキ…" at bounding box center [424, 264] width 269 height 431
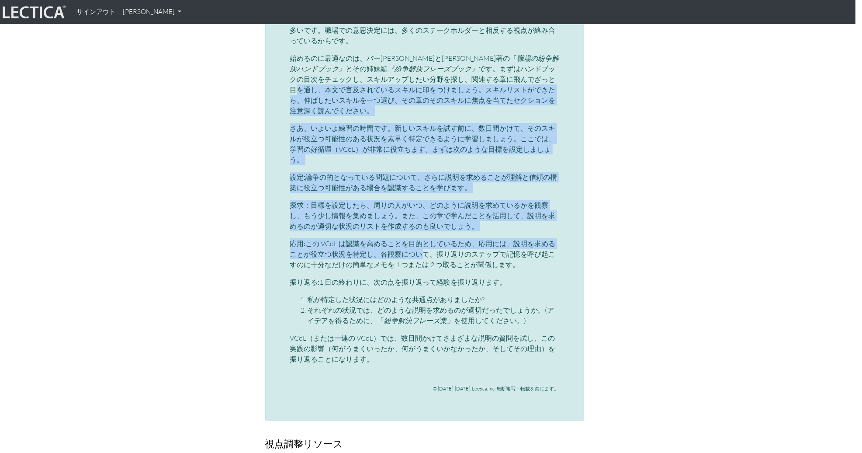
scroll to position [2082, 7]
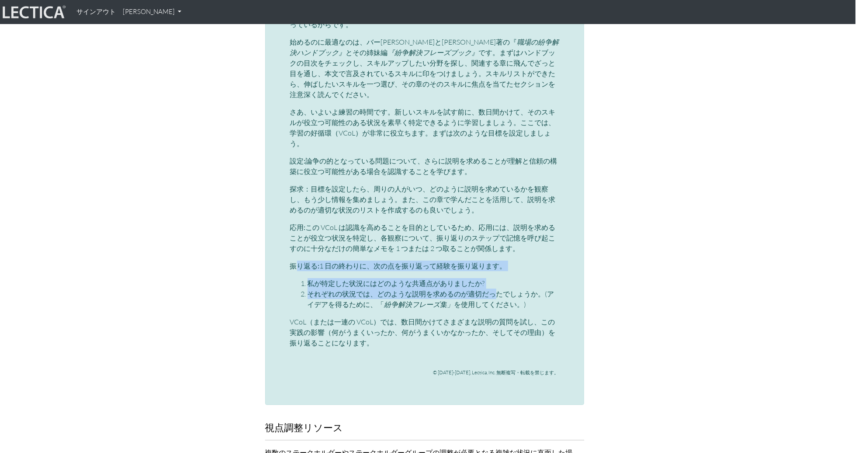
drag, startPoint x: 299, startPoint y: 239, endPoint x: 495, endPoint y: 265, distance: 198.4
click at [495, 265] on div "マクロVCoL：ステークホルダーの連携 多様な視点を効果的に活用する能力を継続的に磨き、現在の強みをさらに伸ばしていくことをお勧めします。まずは、紛争解決スキ…" at bounding box center [424, 167] width 269 height 431
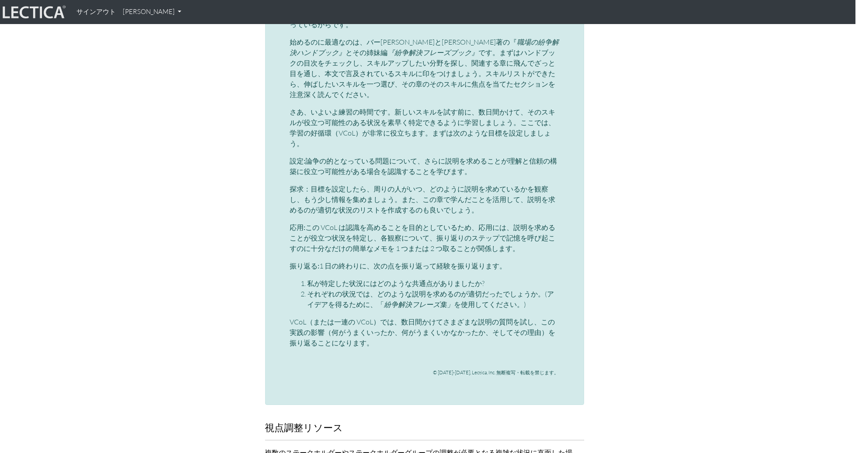
click at [409, 300] on font "紛争解決フレーズ集」" at bounding box center [420, 304] width 70 height 9
drag, startPoint x: 375, startPoint y: 267, endPoint x: 531, endPoint y: 278, distance: 156.0
click at [531, 288] on li "それぞれの状況では、どのような説明を求めるのが適切だったでしょうか。(アイデアを得るために、「 紛争解決フレーズ集」 を使用してください。)" at bounding box center [434, 298] width 252 height 21
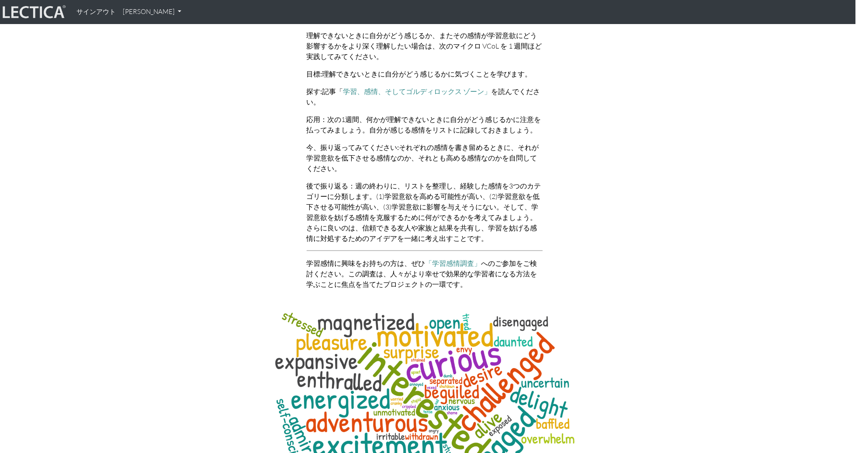
scroll to position [3267, 7]
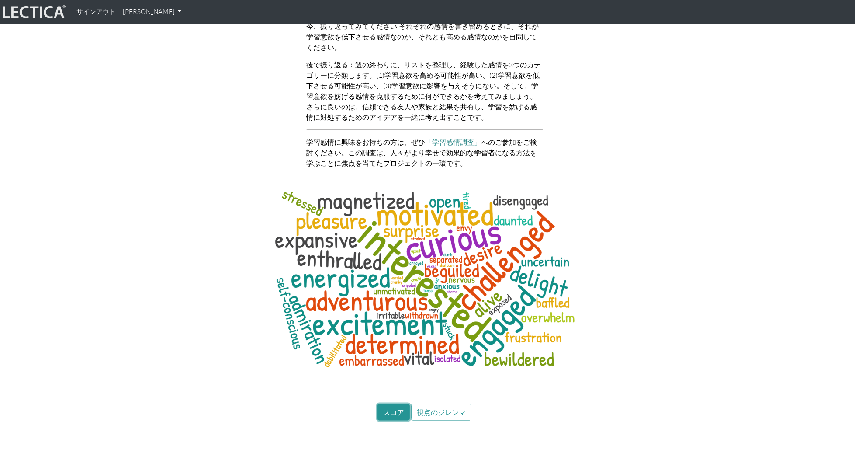
click at [400, 386] on button "スコア" at bounding box center [394, 412] width 32 height 17
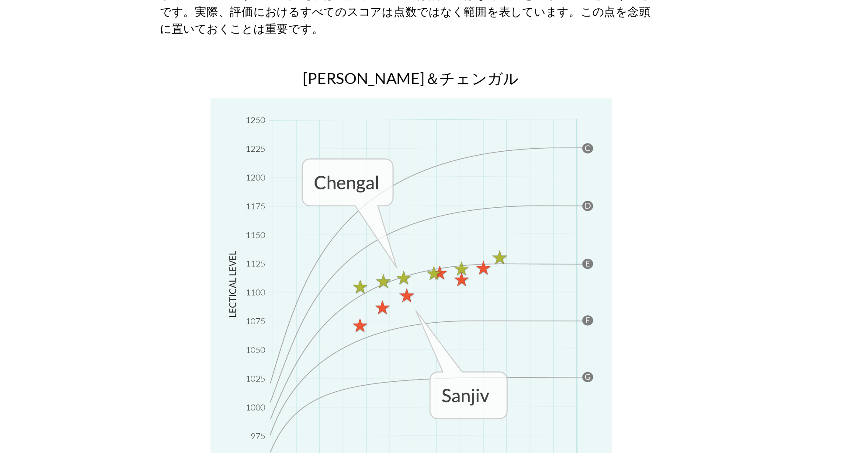
click at [563, 265] on div "Lecticalの成長について 上で説明したように、レクティカルスコアはレクティカルスケール上の位置を表します。では、現在のスコア（および過去のスコア）が、あ…" at bounding box center [431, 4] width 498 height 1302
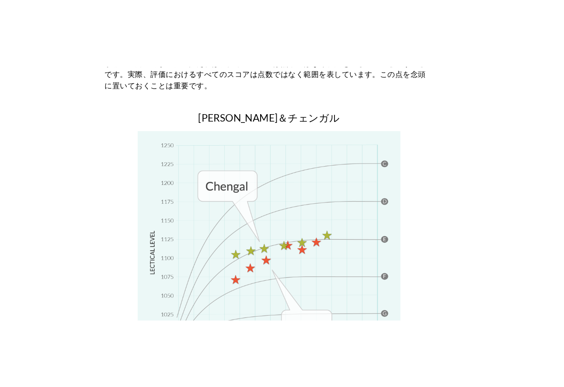
scroll to position [3893, 0]
